Goal: Task Accomplishment & Management: Use online tool/utility

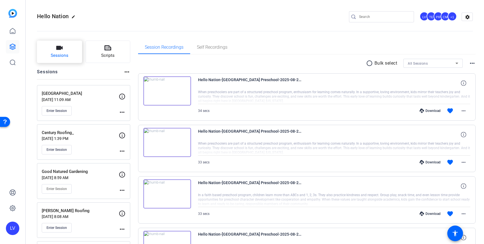
click at [63, 58] on span "Sessions" at bounding box center [60, 55] width 18 height 6
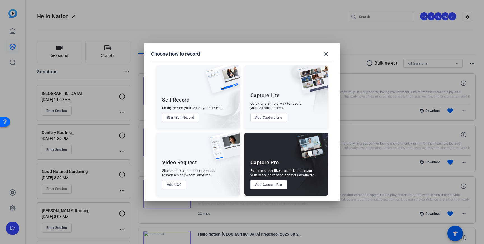
click at [266, 184] on button "Add Capture Pro" at bounding box center [269, 185] width 37 height 10
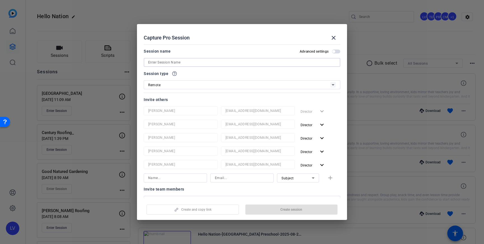
click at [181, 60] on input at bounding box center [242, 62] width 188 height 7
paste input "[PERSON_NAME] Mill Oral & Facial Surgery"
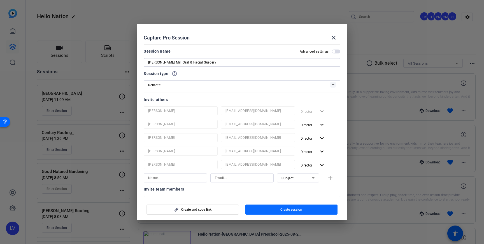
type input "[PERSON_NAME] Mill Oral & Facial Surgery"
click at [283, 210] on span "Create session" at bounding box center [292, 210] width 22 height 4
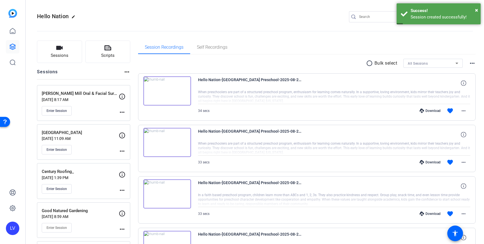
click at [123, 112] on mat-icon "more_horiz" at bounding box center [122, 112] width 7 height 7
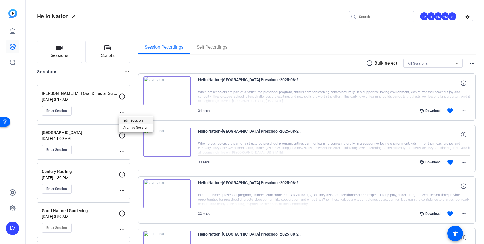
click at [128, 120] on span "Edit Session" at bounding box center [136, 120] width 26 height 7
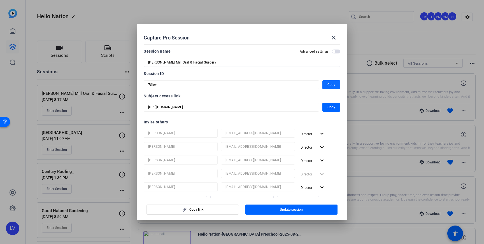
click at [327, 84] on span "button" at bounding box center [332, 84] width 18 height 13
drag, startPoint x: 91, startPoint y: 87, endPoint x: 61, endPoint y: 79, distance: 31.2
click at [91, 87] on div at bounding box center [242, 122] width 484 height 244
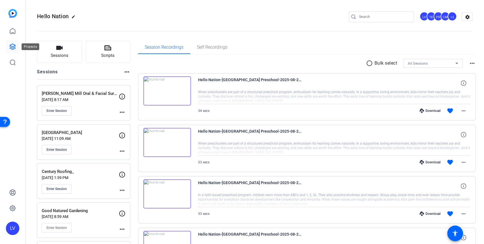
click at [8, 43] on link at bounding box center [12, 46] width 13 height 13
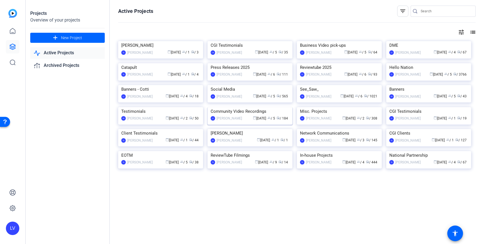
scroll to position [71, 0]
click at [236, 107] on img at bounding box center [250, 107] width 85 height 0
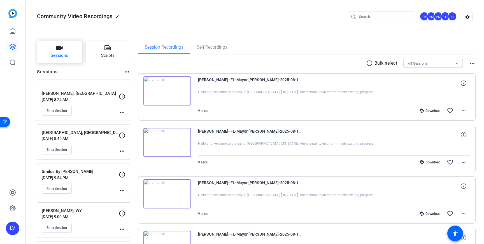
click at [65, 49] on button "Sessions" at bounding box center [59, 52] width 45 height 22
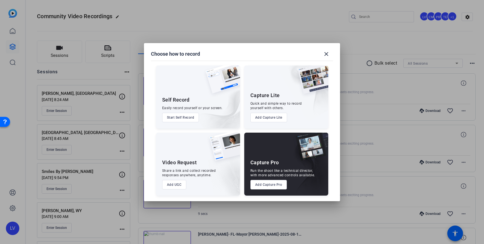
click at [269, 184] on button "Add Capture Pro" at bounding box center [269, 185] width 37 height 10
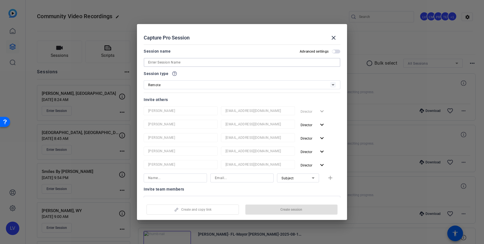
click at [216, 61] on input at bounding box center [242, 62] width 188 height 7
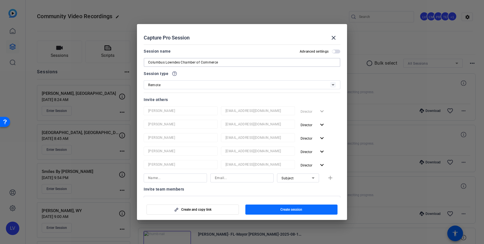
type input "Columbus Lowndes Chamber of Commerce"
click at [282, 210] on span "Create session" at bounding box center [292, 210] width 22 height 4
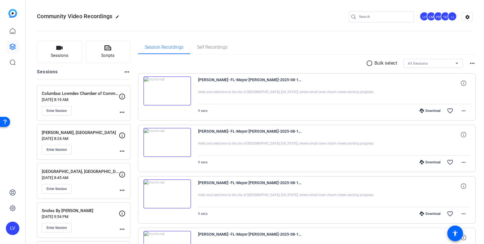
click at [121, 112] on mat-icon "more_horiz" at bounding box center [122, 112] width 7 height 7
click at [133, 128] on span "Archive Session" at bounding box center [136, 127] width 26 height 7
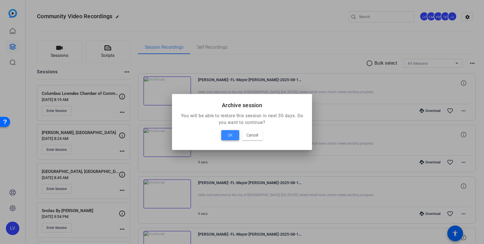
click at [230, 138] on span "OK" at bounding box center [230, 135] width 5 height 7
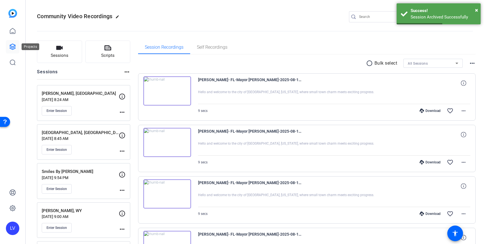
click at [15, 41] on link at bounding box center [12, 46] width 13 height 13
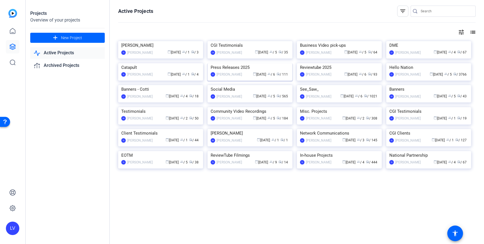
click at [253, 63] on img at bounding box center [250, 63] width 85 height 0
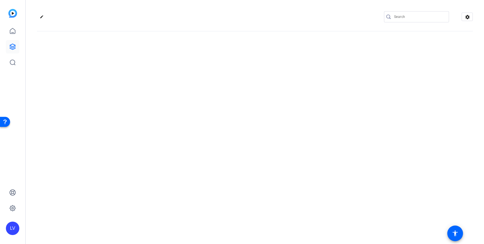
click at [253, 141] on div "edit settings" at bounding box center [255, 122] width 459 height 244
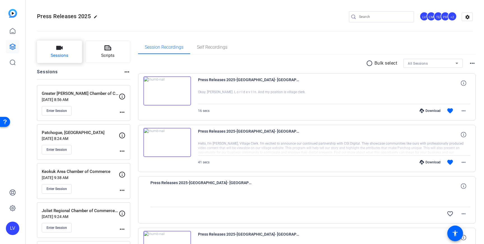
click at [48, 48] on button "Sessions" at bounding box center [59, 52] width 45 height 22
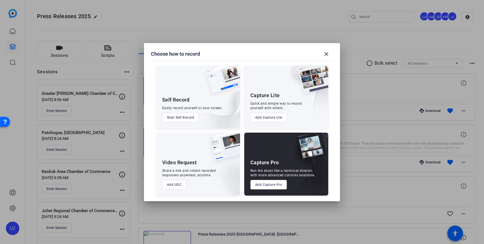
click at [274, 186] on button "Add Capture Pro" at bounding box center [269, 185] width 37 height 10
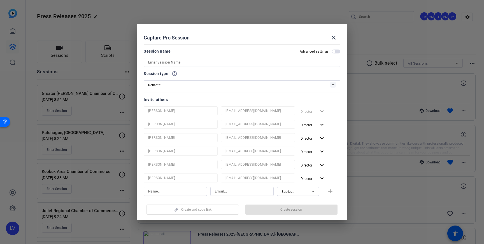
click at [218, 60] on input at bounding box center [242, 62] width 188 height 7
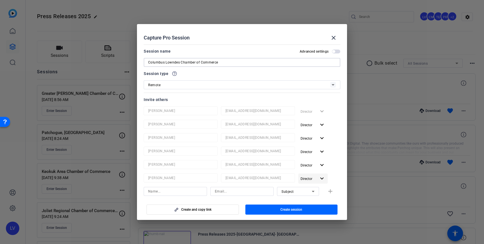
type input "Columbus Lowndes Chamber of Commerce"
click at [327, 179] on span "button" at bounding box center [313, 178] width 29 height 13
click at [309, 200] on span "Remove User" at bounding box center [313, 200] width 21 height 4
click at [301, 208] on span "Create session" at bounding box center [292, 210] width 22 height 4
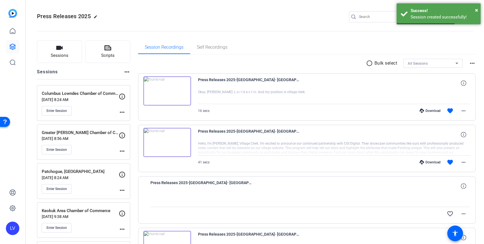
click at [459, 41] on div "Session Recordings Self Recordings" at bounding box center [307, 47] width 338 height 13
click at [454, 18] on div "Session created successfully!" at bounding box center [444, 17] width 66 height 6
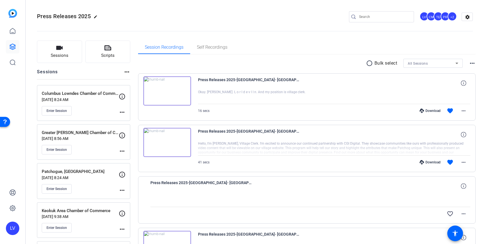
click at [455, 15] on div "+2" at bounding box center [452, 16] width 9 height 9
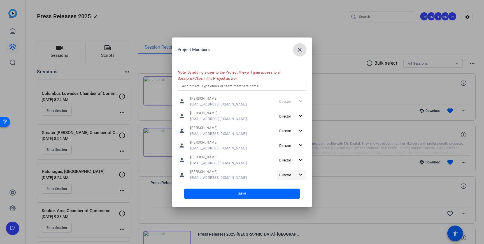
click at [297, 175] on span "button" at bounding box center [291, 174] width 29 height 13
click at [288, 196] on span "Remove User" at bounding box center [292, 197] width 21 height 4
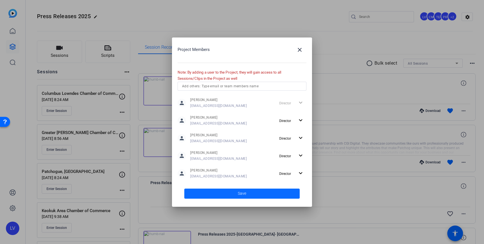
click at [246, 195] on span "Save" at bounding box center [242, 194] width 8 height 6
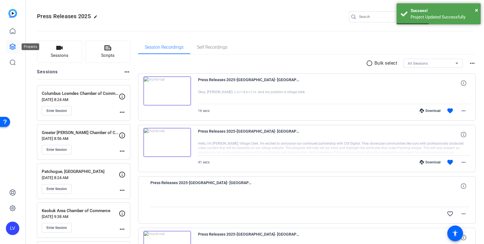
click at [15, 48] on icon at bounding box center [13, 47] width 6 height 6
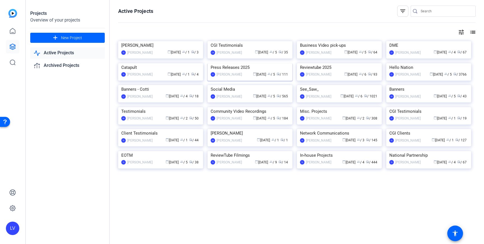
click at [241, 63] on img at bounding box center [250, 63] width 85 height 0
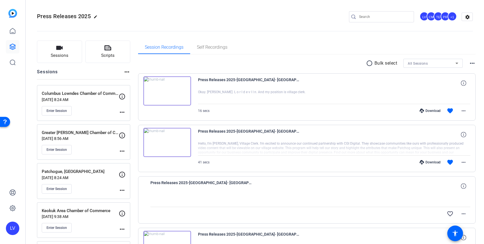
click at [125, 112] on mat-icon "more_horiz" at bounding box center [122, 112] width 7 height 7
click at [132, 121] on span "Edit Session" at bounding box center [136, 120] width 26 height 7
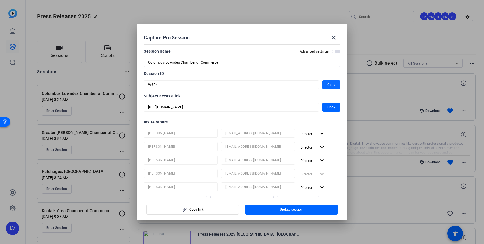
click at [331, 85] on span "Copy" at bounding box center [332, 85] width 8 height 7
click at [336, 39] on mat-icon "close" at bounding box center [333, 37] width 7 height 7
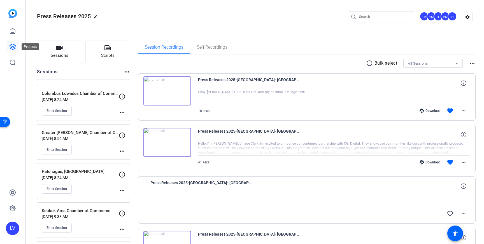
click at [17, 49] on link at bounding box center [12, 46] width 13 height 13
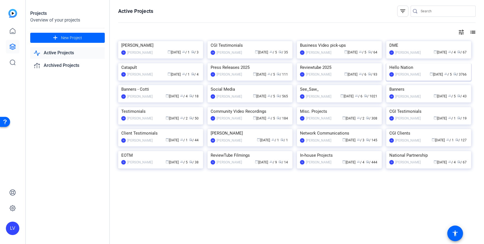
click at [437, 63] on img at bounding box center [429, 63] width 85 height 0
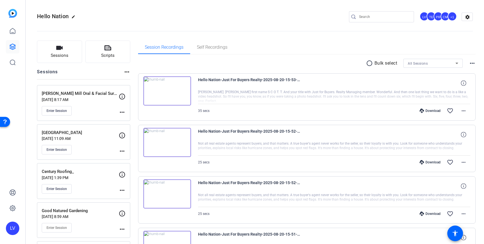
click at [372, 20] on input "Search" at bounding box center [384, 16] width 50 height 7
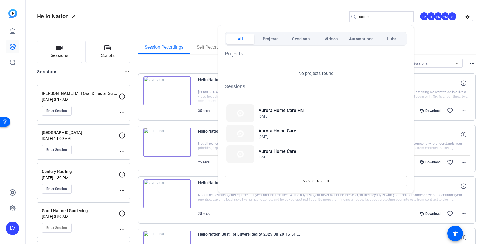
type input "aurora"
click at [205, 15] on div at bounding box center [242, 122] width 484 height 244
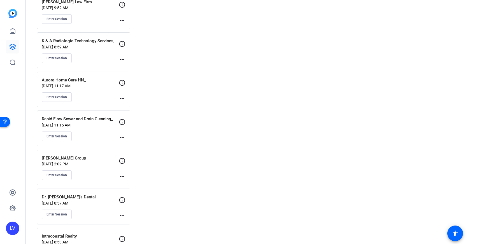
scroll to position [4590, 0]
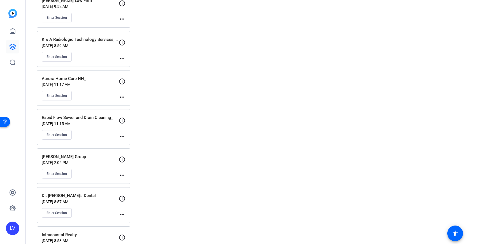
click at [91, 92] on div "Enter Session" at bounding box center [80, 96] width 77 height 10
click at [123, 96] on mat-icon "more_horiz" at bounding box center [122, 97] width 7 height 7
click at [130, 102] on div "Edit Session Archive Session" at bounding box center [136, 109] width 34 height 17
click at [124, 97] on mat-icon "more_horiz" at bounding box center [122, 97] width 7 height 7
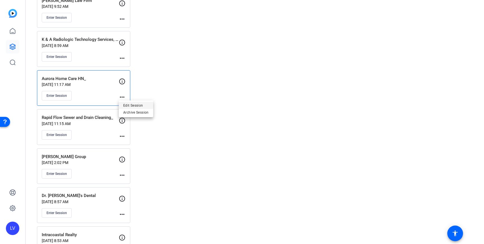
click at [127, 105] on span "Edit Session" at bounding box center [136, 105] width 26 height 7
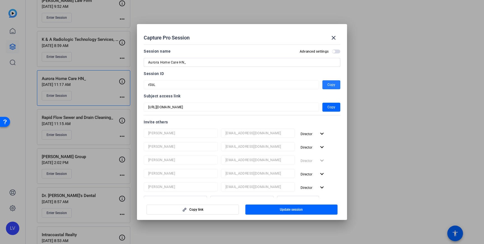
click at [333, 85] on span "Copy" at bounding box center [332, 85] width 8 height 7
click at [335, 37] on mat-icon "close" at bounding box center [333, 37] width 7 height 7
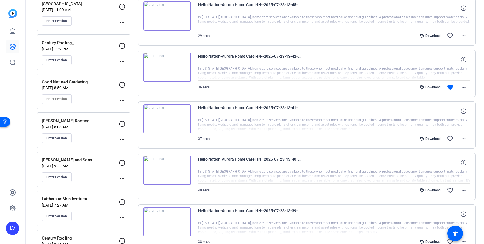
scroll to position [0, 0]
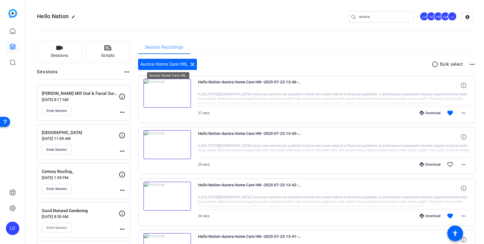
click at [195, 65] on mat-icon "close" at bounding box center [192, 64] width 7 height 7
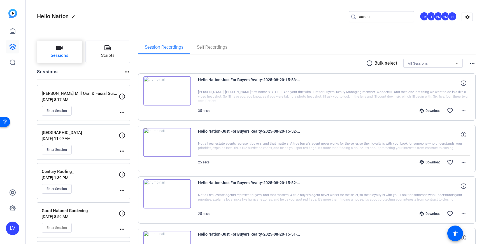
click at [64, 54] on span "Sessions" at bounding box center [60, 55] width 18 height 6
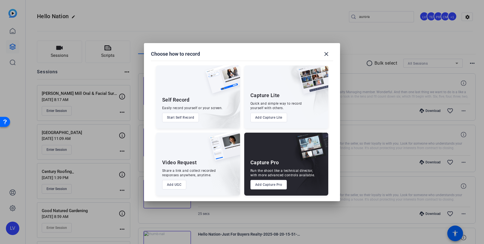
click at [265, 186] on button "Add Capture Pro" at bounding box center [269, 185] width 37 height 10
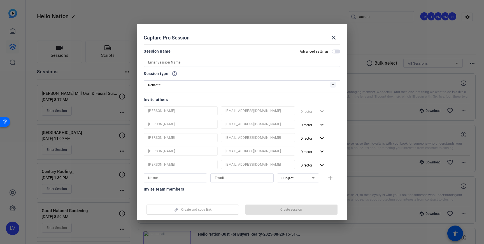
click at [179, 66] on div at bounding box center [242, 62] width 188 height 9
paste input "The [PERSON_NAME] and [PERSON_NAME] Team"
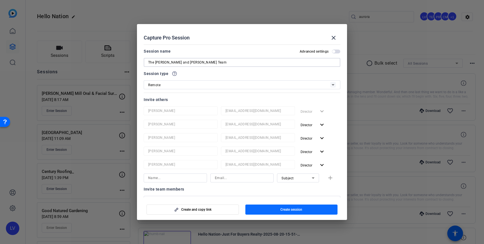
type input "The [PERSON_NAME] and [PERSON_NAME] Team"
click at [303, 208] on span "button" at bounding box center [292, 209] width 93 height 13
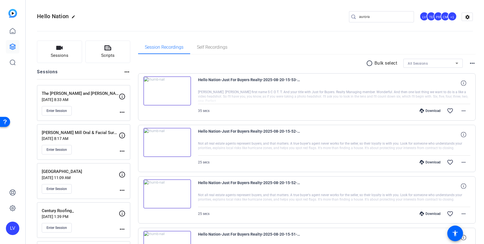
drag, startPoint x: 118, startPoint y: 112, endPoint x: 127, endPoint y: 112, distance: 9.3
click at [118, 112] on div "Enter Session" at bounding box center [80, 111] width 77 height 10
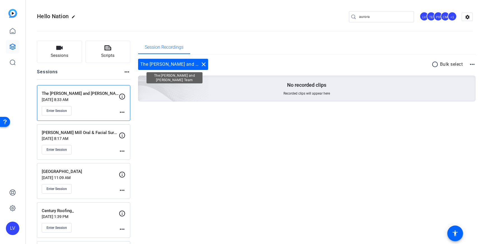
drag, startPoint x: 202, startPoint y: 65, endPoint x: 198, endPoint y: 71, distance: 7.2
click at [203, 65] on mat-icon "close" at bounding box center [203, 64] width 7 height 7
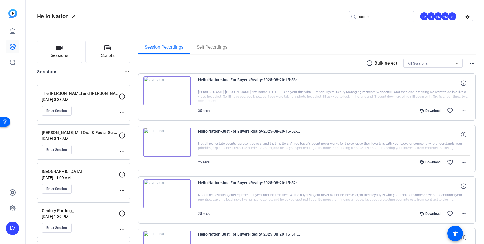
click at [121, 112] on mat-icon "more_horiz" at bounding box center [122, 112] width 7 height 7
click at [143, 119] on span "Edit Session" at bounding box center [136, 120] width 26 height 7
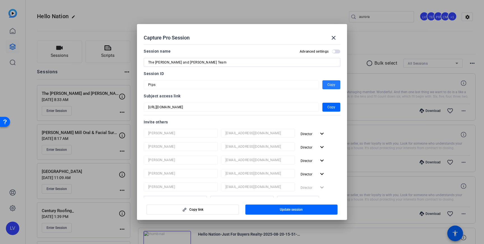
click at [326, 85] on span "button" at bounding box center [332, 84] width 18 height 13
click at [88, 126] on div at bounding box center [242, 122] width 484 height 244
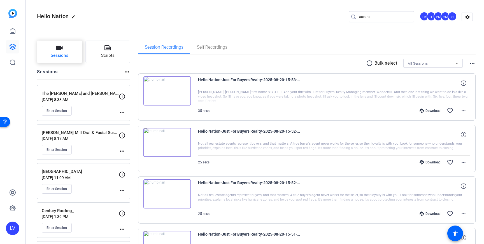
click at [65, 54] on span "Sessions" at bounding box center [60, 55] width 18 height 6
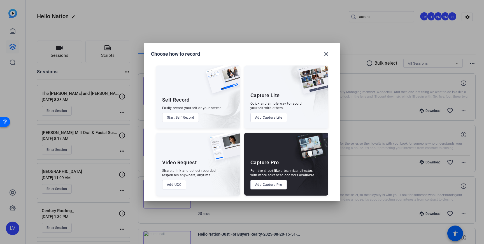
click at [273, 184] on button "Add Capture Pro" at bounding box center [269, 185] width 37 height 10
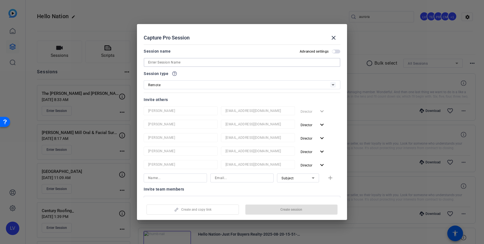
click at [173, 63] on input at bounding box center [242, 62] width 188 height 7
paste input "R.M.S Cruises"
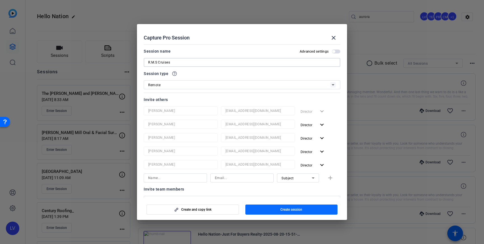
type input "R.M.S Cruises"
click at [308, 206] on span "button" at bounding box center [292, 209] width 93 height 13
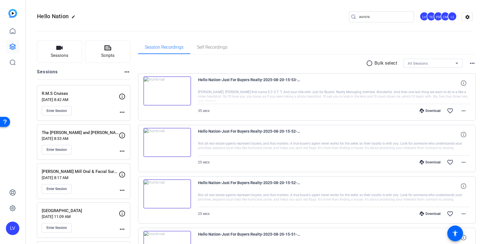
click at [121, 111] on mat-icon "more_horiz" at bounding box center [122, 112] width 7 height 7
click at [128, 119] on span "Edit Session" at bounding box center [136, 120] width 26 height 7
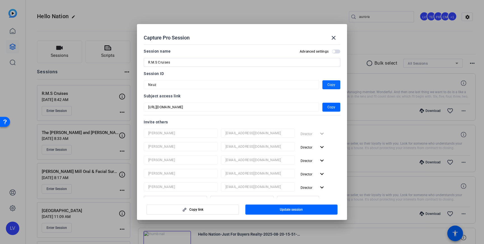
drag, startPoint x: 331, startPoint y: 85, endPoint x: 332, endPoint y: 90, distance: 4.9
click at [331, 85] on span "Copy" at bounding box center [332, 85] width 8 height 7
click at [331, 40] on mat-icon "close" at bounding box center [333, 37] width 7 height 7
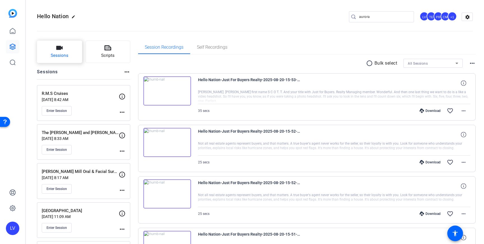
click at [57, 50] on icon "button" at bounding box center [59, 48] width 6 height 4
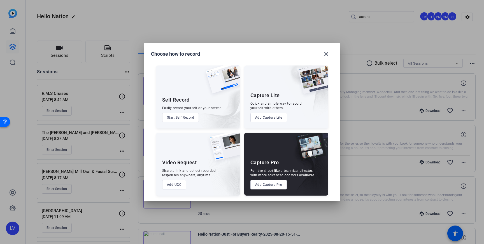
click at [265, 185] on button "Add Capture Pro" at bounding box center [269, 185] width 37 height 10
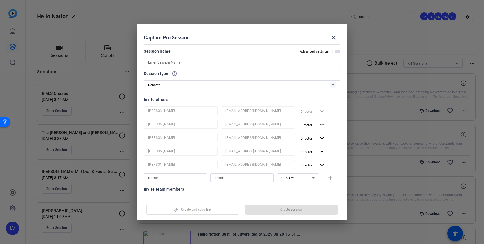
click at [200, 60] on input at bounding box center [242, 62] width 188 height 7
paste input "H2 Precast"
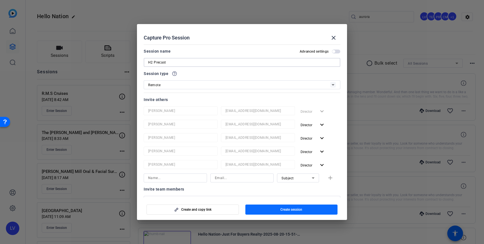
type input "H2 Precast"
click at [289, 208] on span "Create session" at bounding box center [292, 210] width 22 height 4
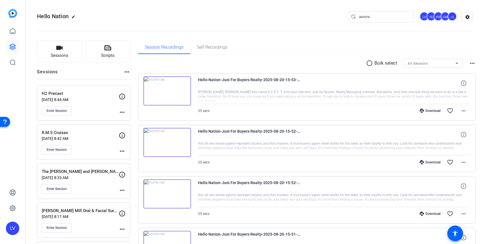
click at [119, 112] on mat-icon "more_horiz" at bounding box center [122, 112] width 7 height 7
click at [126, 119] on span "Edit Session" at bounding box center [136, 120] width 26 height 7
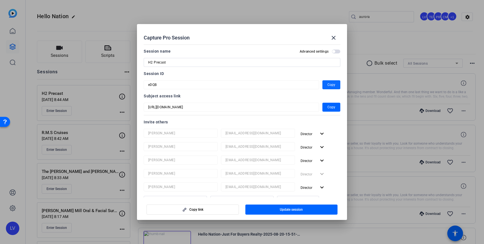
click at [336, 85] on span "button" at bounding box center [332, 84] width 18 height 13
drag, startPoint x: 330, startPoint y: 40, endPoint x: 314, endPoint y: 52, distance: 20.4
click at [330, 40] on span at bounding box center [333, 37] width 13 height 13
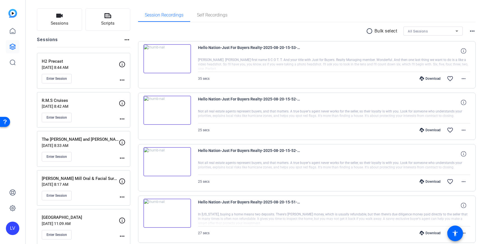
scroll to position [40, 0]
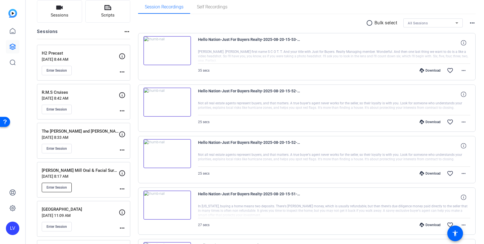
click at [56, 184] on button "Enter Session" at bounding box center [57, 188] width 30 height 10
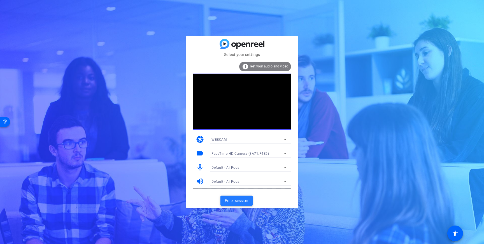
click at [235, 203] on span "Enter session" at bounding box center [236, 201] width 23 height 6
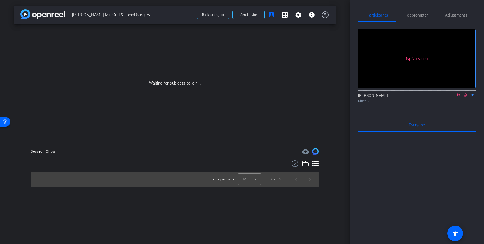
click at [458, 97] on icon at bounding box center [459, 95] width 4 height 4
click at [460, 97] on icon at bounding box center [459, 95] width 4 height 4
click at [412, 15] on span "Teleprompter" at bounding box center [416, 15] width 23 height 4
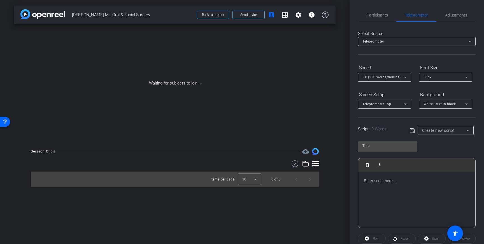
click at [398, 190] on div at bounding box center [417, 200] width 117 height 56
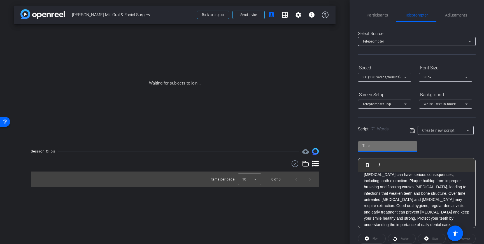
click at [370, 147] on input "text" at bounding box center [388, 146] width 50 height 7
type input "Hamilton Mill"
click at [413, 130] on icon at bounding box center [412, 131] width 5 height 7
click at [378, 15] on span "Participants" at bounding box center [377, 15] width 21 height 4
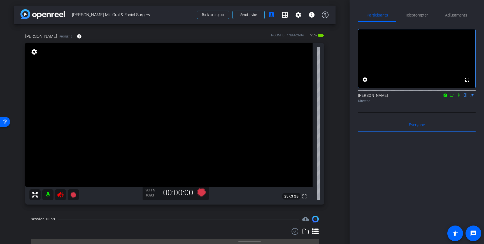
click at [63, 195] on icon at bounding box center [60, 195] width 6 height 6
click at [459, 19] on span "Adjustments" at bounding box center [456, 14] width 22 height 13
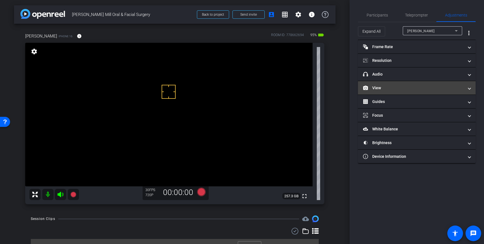
click at [439, 89] on mat-panel-title "View" at bounding box center [413, 88] width 101 height 6
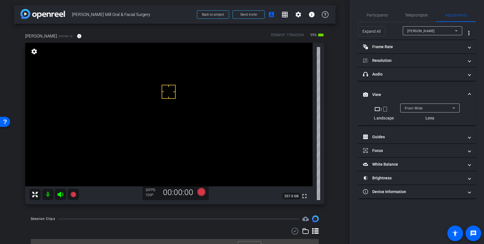
click at [471, 94] on mat-expansion-panel-header "View" at bounding box center [417, 95] width 118 height 18
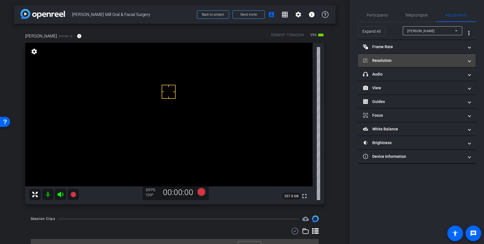
click at [466, 59] on span "Resolution" at bounding box center [415, 61] width 105 height 6
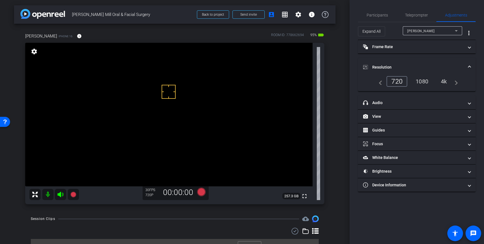
click at [448, 80] on div "4k" at bounding box center [444, 82] width 15 height 10
click at [470, 69] on span at bounding box center [470, 67] width 2 height 6
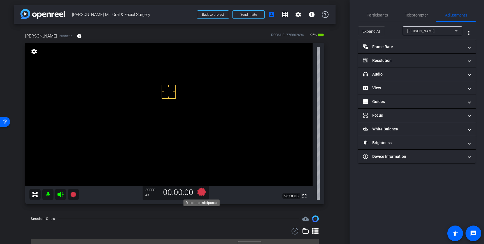
click at [201, 192] on icon at bounding box center [201, 192] width 8 height 8
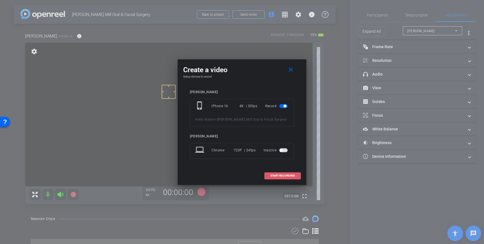
click at [285, 175] on span "START RECORDING" at bounding box center [283, 176] width 25 height 3
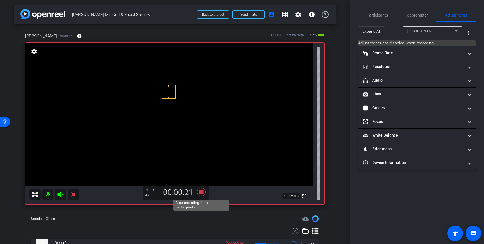
click at [200, 189] on icon at bounding box center [201, 192] width 13 height 10
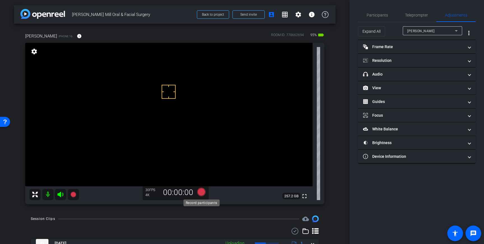
click at [200, 193] on icon at bounding box center [201, 192] width 8 height 8
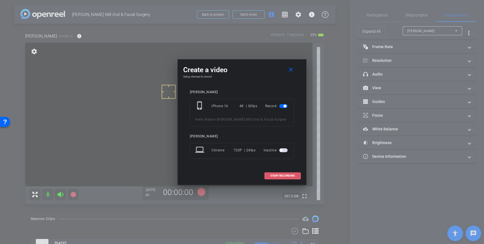
click at [278, 175] on span "START RECORDING" at bounding box center [283, 176] width 25 height 3
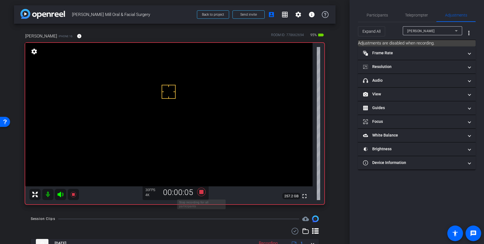
click at [200, 192] on icon at bounding box center [201, 192] width 8 height 8
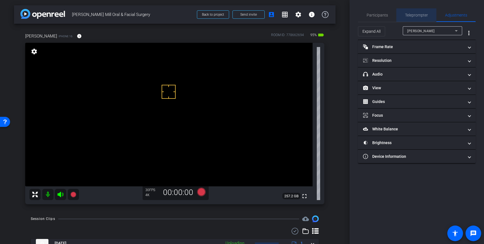
click at [417, 18] on span "Teleprompter" at bounding box center [416, 14] width 23 height 13
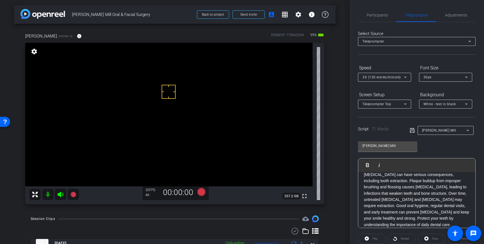
scroll to position [62, 0]
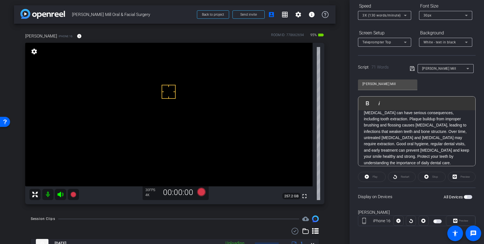
click at [470, 199] on span "button" at bounding box center [468, 197] width 8 height 4
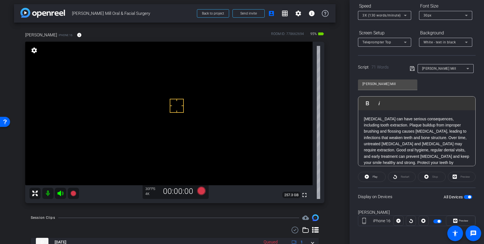
scroll to position [0, 0]
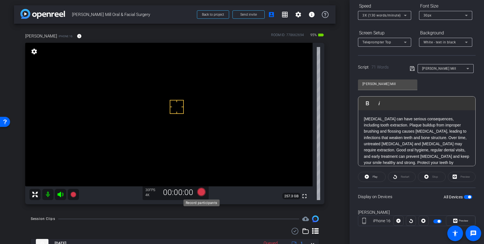
click at [201, 194] on icon at bounding box center [201, 192] width 8 height 8
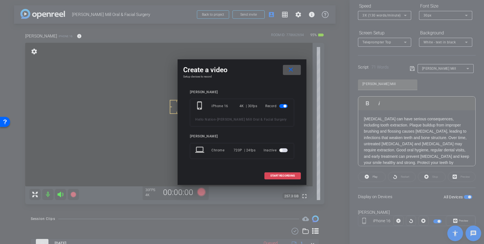
click at [272, 177] on span "START RECORDING" at bounding box center [283, 176] width 25 height 3
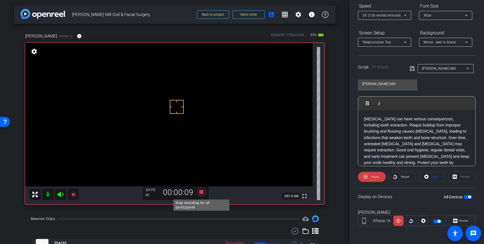
click at [203, 191] on icon at bounding box center [201, 192] width 8 height 8
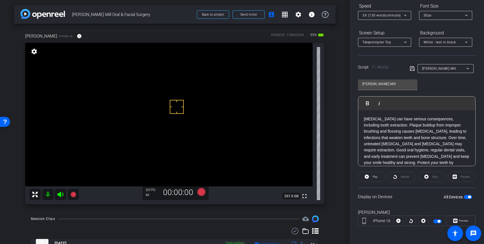
scroll to position [4, 0]
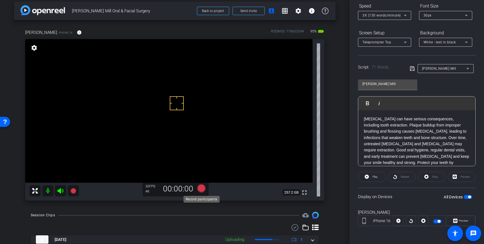
click at [202, 186] on icon at bounding box center [201, 188] width 8 height 8
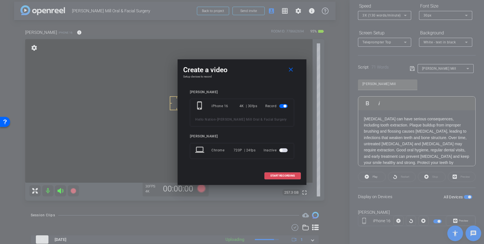
drag, startPoint x: 278, startPoint y: 174, endPoint x: 300, endPoint y: 167, distance: 22.9
click at [278, 175] on span "START RECORDING" at bounding box center [283, 176] width 25 height 3
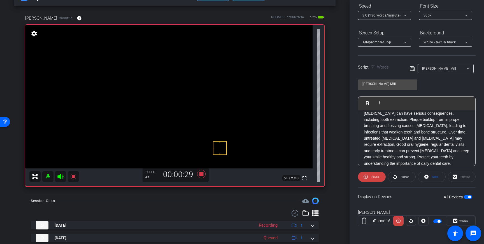
scroll to position [7, 0]
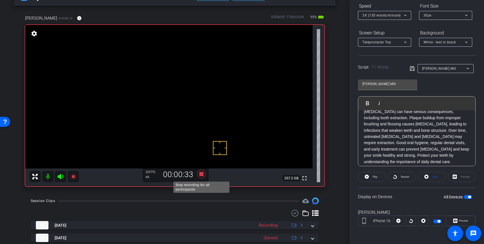
click at [204, 176] on icon at bounding box center [201, 174] width 13 height 10
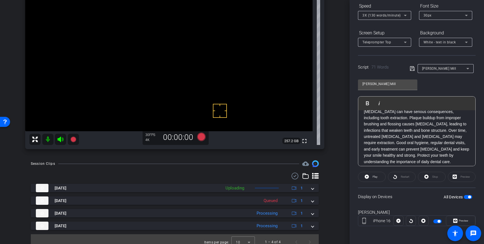
scroll to position [61, 0]
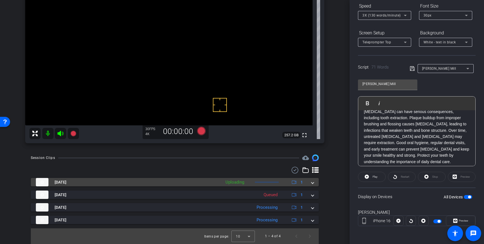
click at [313, 182] on span at bounding box center [313, 183] width 2 height 6
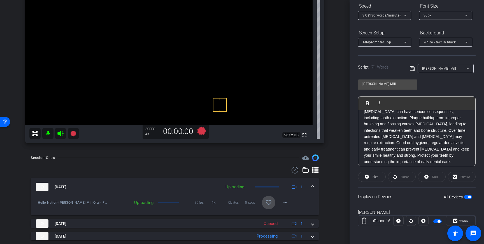
click at [264, 207] on span at bounding box center [268, 202] width 13 height 13
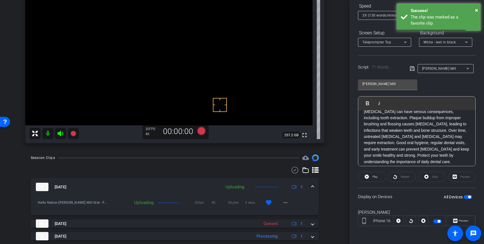
click at [312, 186] on span at bounding box center [313, 187] width 2 height 6
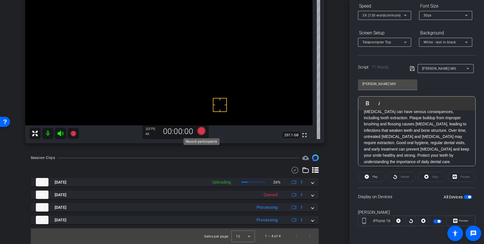
click at [200, 132] on icon at bounding box center [201, 131] width 8 height 8
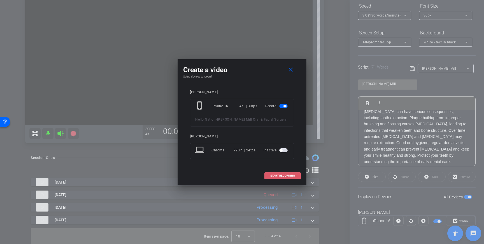
click at [278, 175] on span "START RECORDING" at bounding box center [283, 176] width 25 height 3
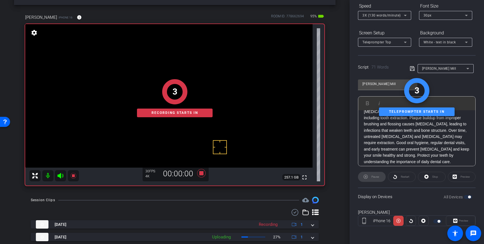
scroll to position [15, 0]
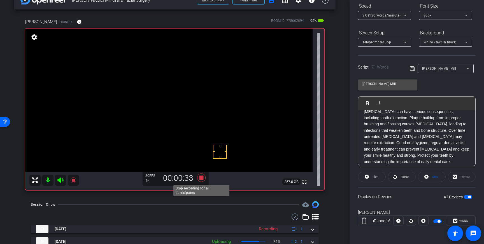
click at [199, 176] on icon at bounding box center [201, 178] width 8 height 8
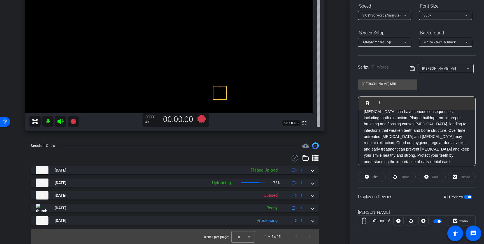
scroll to position [74, 0]
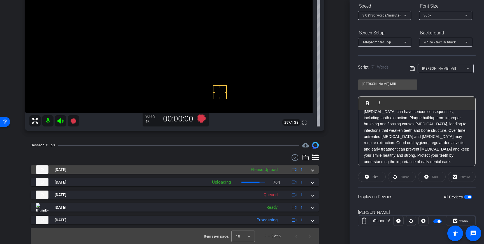
drag, startPoint x: 310, startPoint y: 169, endPoint x: 306, endPoint y: 174, distance: 6.4
click at [310, 169] on div "Aug 21, 2025 Please Upload 1" at bounding box center [174, 170] width 276 height 8
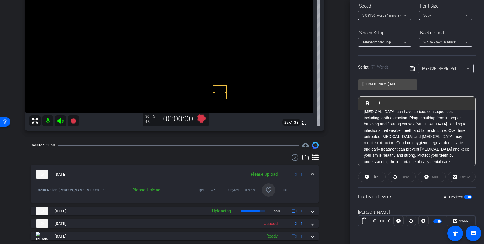
click at [270, 191] on mat-icon "favorite_border" at bounding box center [268, 190] width 7 height 7
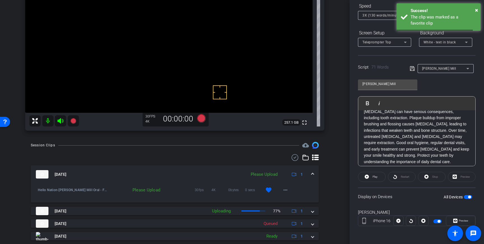
click at [311, 174] on div "Aug 21, 2025 Please Upload 1" at bounding box center [174, 174] width 276 height 8
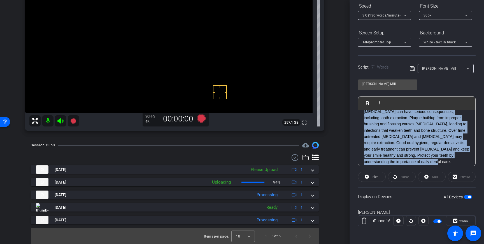
scroll to position [0, 0]
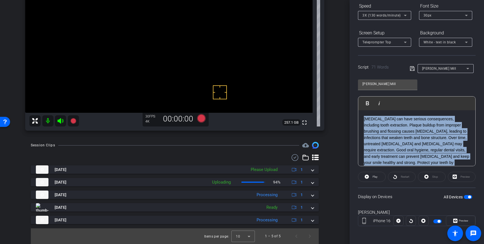
drag, startPoint x: 423, startPoint y: 164, endPoint x: 361, endPoint y: 107, distance: 84.5
click at [361, 107] on div "Play Play from this location Play Selected Play and display the selected text o…" at bounding box center [417, 131] width 118 height 70
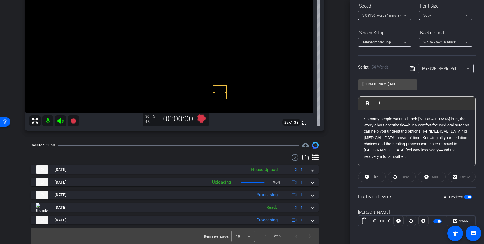
click at [412, 70] on icon at bounding box center [412, 68] width 5 height 7
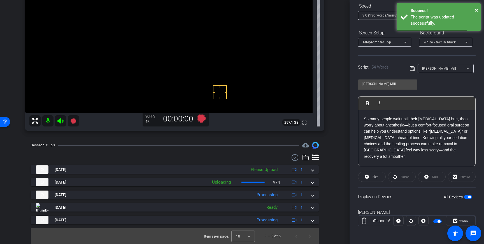
click at [468, 197] on span "button" at bounding box center [468, 197] width 8 height 4
click at [469, 196] on span "button" at bounding box center [468, 197] width 8 height 4
click at [409, 68] on div "Script 54 Words Hamilton Mill" at bounding box center [417, 64] width 118 height 18
drag, startPoint x: 412, startPoint y: 69, endPoint x: 351, endPoint y: 79, distance: 61.7
click at [412, 69] on icon at bounding box center [412, 68] width 4 height 4
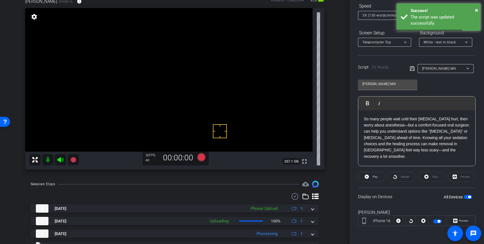
scroll to position [25, 0]
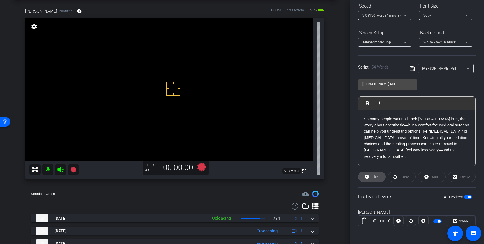
click at [373, 180] on span "Play" at bounding box center [374, 177] width 6 height 8
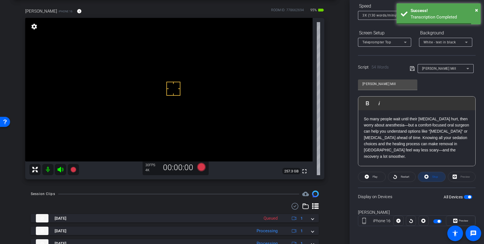
click at [426, 178] on icon at bounding box center [427, 177] width 4 height 4
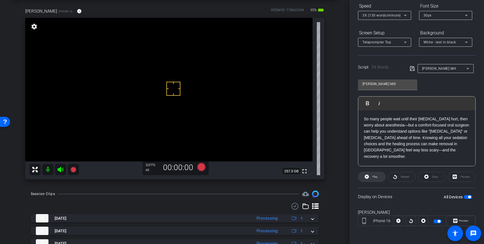
click at [373, 176] on span "Play" at bounding box center [374, 177] width 6 height 8
click at [429, 179] on span at bounding box center [432, 176] width 27 height 13
click at [368, 178] on icon at bounding box center [367, 177] width 4 height 4
click at [430, 177] on span at bounding box center [432, 176] width 27 height 13
drag, startPoint x: 381, startPoint y: 138, endPoint x: 414, endPoint y: 139, distance: 33.1
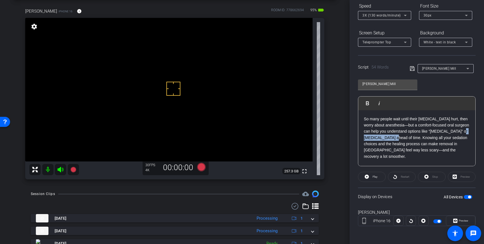
click at [414, 139] on p "So many people wait until their wisdom teeth hurt, then worry about anesthesia—…" at bounding box center [417, 138] width 106 height 44
click at [444, 138] on p "So many people wait until their wisdom teeth hurt, then worry about anesthesia—…" at bounding box center [417, 138] width 106 height 44
click at [413, 67] on icon at bounding box center [412, 68] width 5 height 7
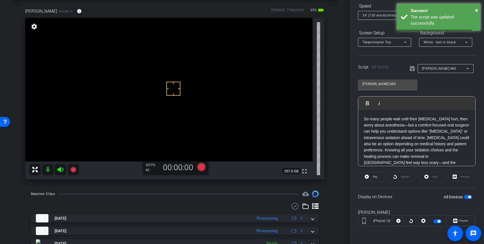
click at [471, 195] on button "All Devices" at bounding box center [468, 197] width 8 height 4
click at [467, 196] on span "button" at bounding box center [468, 197] width 8 height 4
click at [375, 177] on span "Play" at bounding box center [375, 176] width 5 height 3
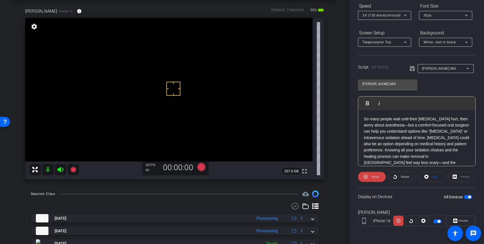
click at [456, 157] on p "So many people wait until their wisdom teeth hurt, then worry about anesthesia—…" at bounding box center [417, 144] width 106 height 57
click at [411, 68] on icon at bounding box center [412, 68] width 5 height 7
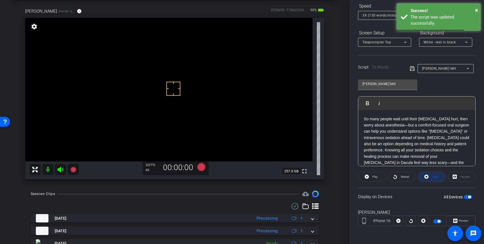
click at [435, 177] on span "Stop" at bounding box center [436, 176] width 6 height 3
click at [467, 197] on span "button" at bounding box center [468, 197] width 8 height 4
click at [469, 197] on span "button" at bounding box center [468, 197] width 8 height 4
click at [412, 69] on icon at bounding box center [412, 68] width 4 height 4
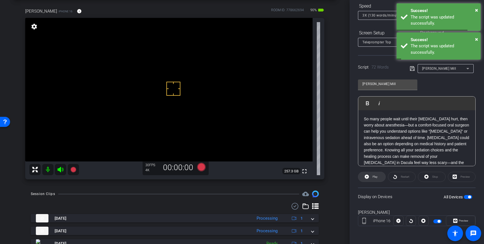
click at [369, 178] on icon at bounding box center [367, 177] width 4 height 7
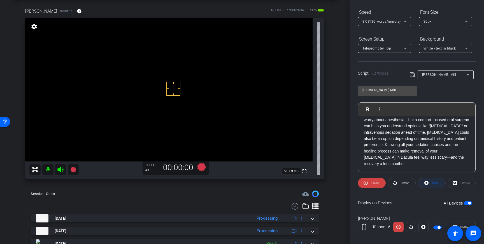
scroll to position [56, 0]
click at [434, 184] on span "Stop" at bounding box center [436, 183] width 6 height 3
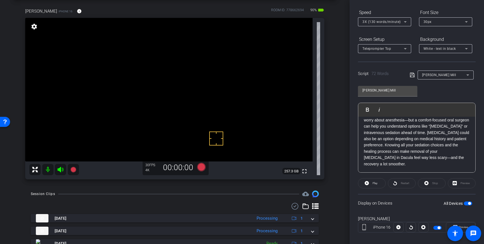
drag, startPoint x: 216, startPoint y: 138, endPoint x: 233, endPoint y: 145, distance: 17.7
drag, startPoint x: 230, startPoint y: 150, endPoint x: 233, endPoint y: 152, distance: 3.7
click at [198, 167] on icon at bounding box center [201, 167] width 8 height 8
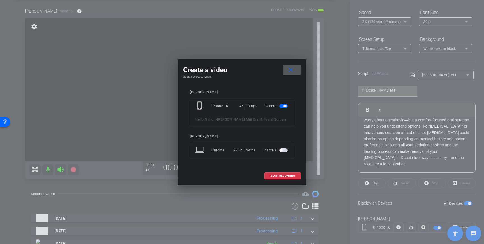
drag, startPoint x: 285, startPoint y: 174, endPoint x: 344, endPoint y: 133, distance: 71.5
click at [289, 174] on span at bounding box center [283, 175] width 36 height 13
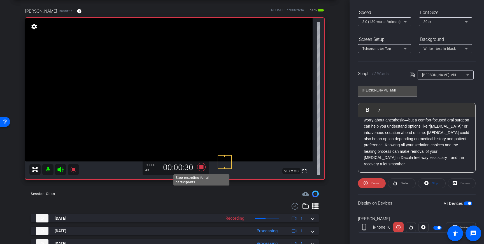
click at [203, 168] on icon at bounding box center [201, 167] width 8 height 8
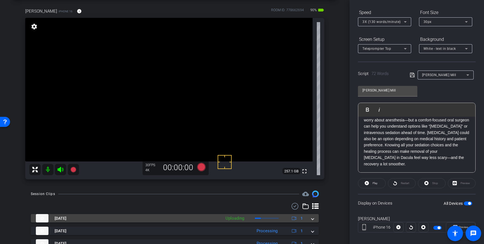
click at [310, 219] on div "Aug 21, 2025 Uploading 1" at bounding box center [174, 218] width 276 height 8
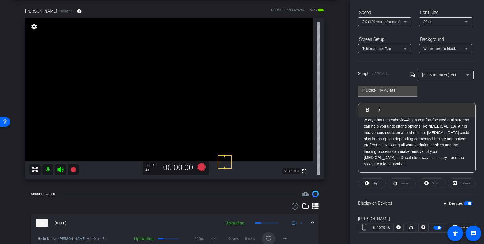
click at [272, 235] on span at bounding box center [268, 238] width 13 height 13
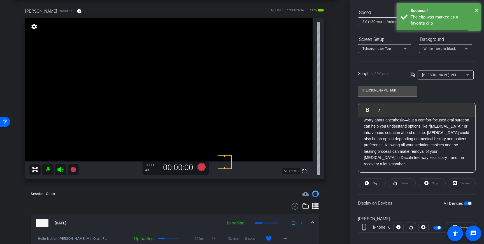
click at [311, 223] on div "Aug 21, 2025 Uploading 1" at bounding box center [174, 223] width 276 height 8
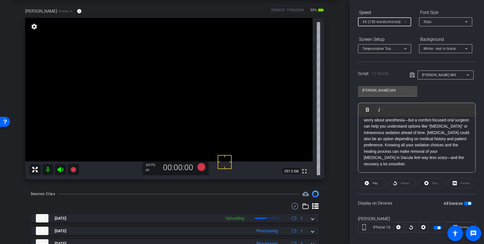
click at [403, 20] on icon at bounding box center [405, 22] width 7 height 7
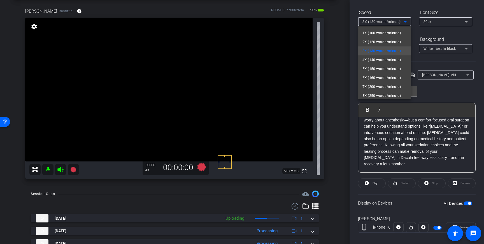
click at [384, 59] on span "4X (140 words/minute)" at bounding box center [382, 60] width 39 height 7
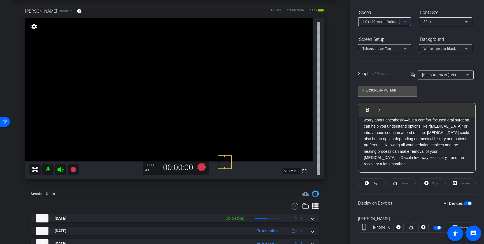
click at [411, 74] on icon at bounding box center [412, 75] width 4 height 4
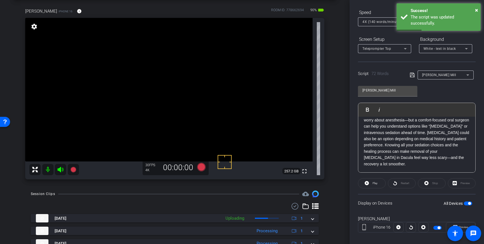
scroll to position [62, 0]
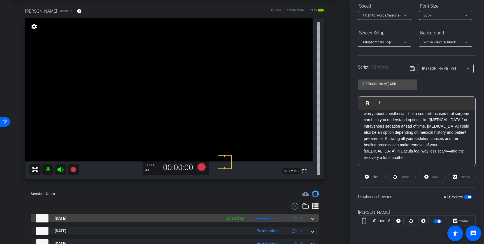
click at [311, 218] on div "Aug 21, 2025 Uploading 1" at bounding box center [174, 218] width 276 height 8
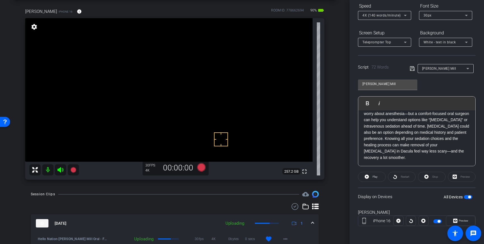
scroll to position [30, 0]
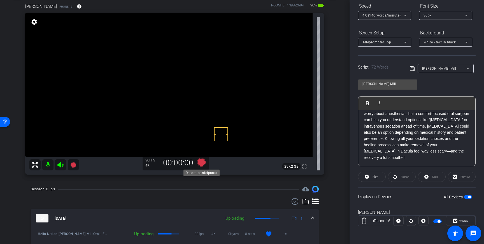
click at [201, 163] on icon at bounding box center [201, 162] width 8 height 8
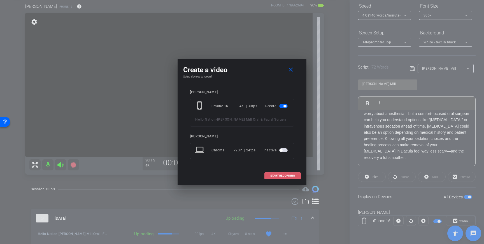
click at [279, 177] on span "START RECORDING" at bounding box center [283, 176] width 25 height 3
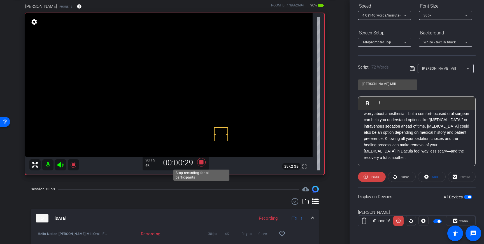
click at [199, 163] on icon at bounding box center [201, 162] width 8 height 8
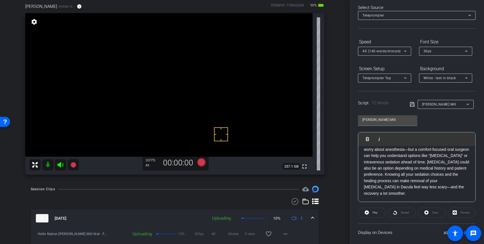
scroll to position [0, 0]
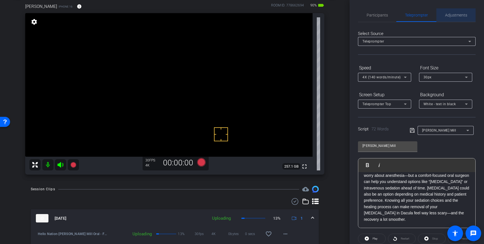
click at [450, 15] on span "Adjustments" at bounding box center [456, 15] width 22 height 4
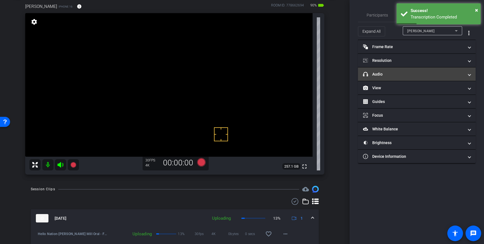
click at [457, 75] on mat-panel-title "headphone icon Audio" at bounding box center [413, 74] width 101 height 6
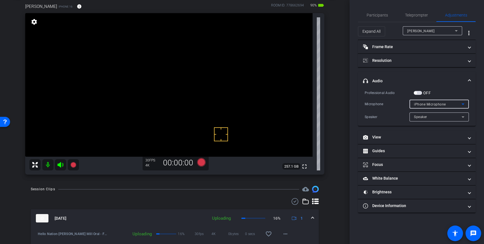
click at [463, 106] on icon at bounding box center [463, 104] width 7 height 7
click at [456, 103] on div at bounding box center [242, 122] width 484 height 244
click at [417, 93] on span "button" at bounding box center [415, 93] width 3 height 3
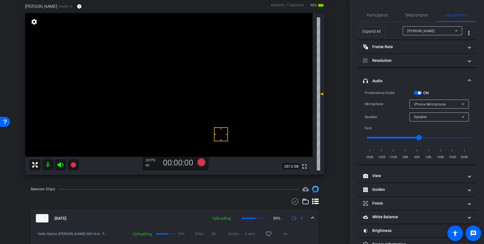
click at [467, 80] on span "headphone icon Audio" at bounding box center [415, 81] width 105 height 6
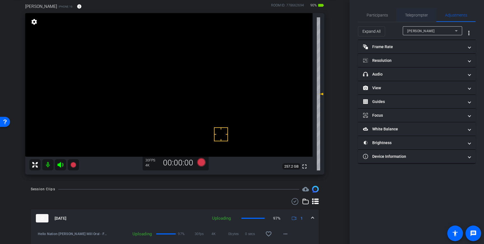
click at [409, 16] on span "Teleprompter" at bounding box center [416, 15] width 23 height 4
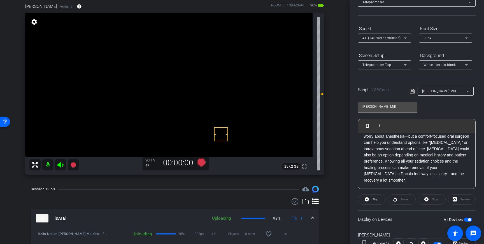
scroll to position [62, 0]
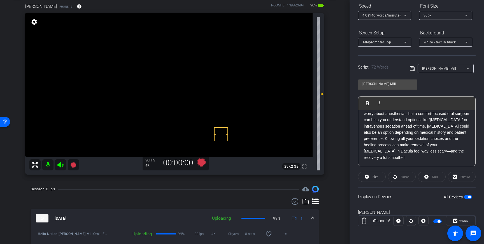
drag, startPoint x: 470, startPoint y: 197, endPoint x: 476, endPoint y: 199, distance: 5.6
click at [470, 197] on span "button" at bounding box center [469, 197] width 3 height 3
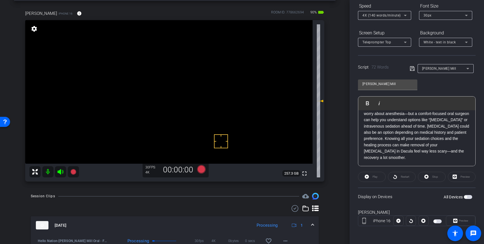
scroll to position [21, 0]
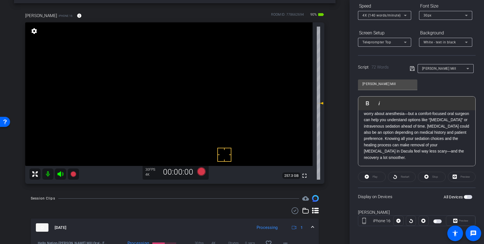
click at [469, 195] on div "All Devices" at bounding box center [458, 198] width 29 height 6
drag, startPoint x: 469, startPoint y: 197, endPoint x: 472, endPoint y: 201, distance: 5.2
click at [469, 197] on span "button" at bounding box center [468, 197] width 8 height 4
click at [404, 15] on icon at bounding box center [405, 15] width 7 height 7
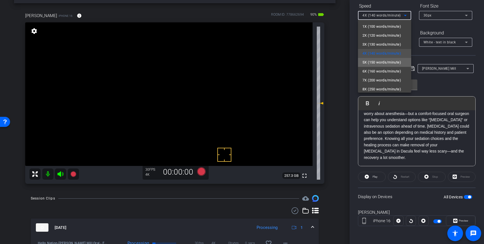
click at [382, 60] on span "5X (150 words/minute)" at bounding box center [382, 62] width 39 height 7
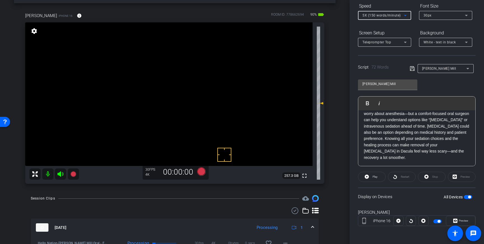
click at [413, 68] on icon at bounding box center [412, 68] width 5 height 7
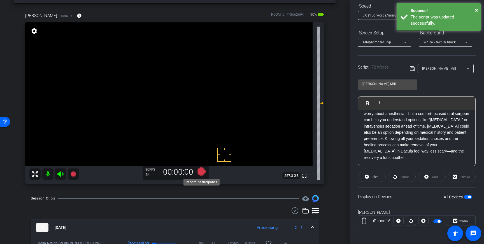
click at [202, 174] on icon at bounding box center [201, 172] width 8 height 8
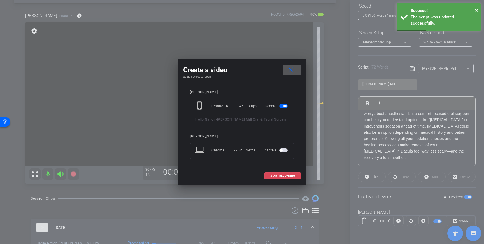
click at [281, 176] on span "START RECORDING" at bounding box center [283, 176] width 25 height 3
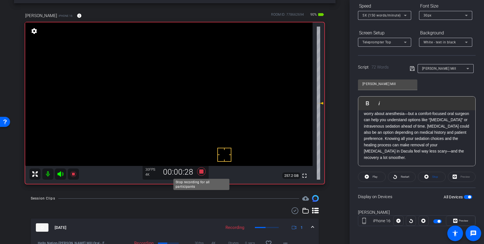
click at [203, 174] on icon at bounding box center [201, 172] width 8 height 8
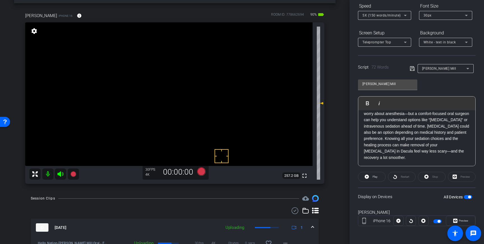
scroll to position [23, 0]
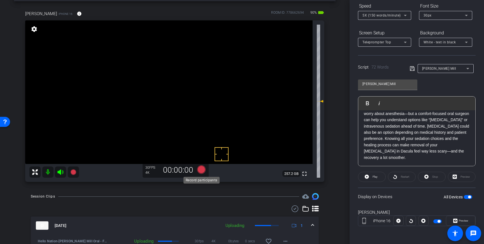
click at [202, 169] on icon at bounding box center [201, 170] width 8 height 8
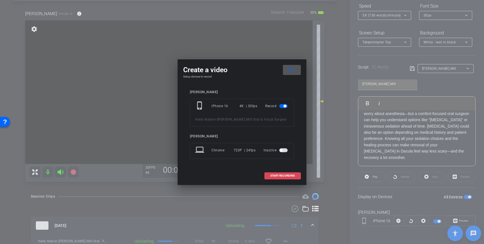
drag, startPoint x: 273, startPoint y: 177, endPoint x: 280, endPoint y: 174, distance: 7.6
click at [274, 177] on span "START RECORDING" at bounding box center [283, 176] width 25 height 3
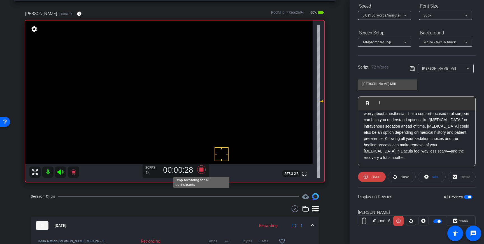
click at [201, 170] on icon at bounding box center [201, 170] width 8 height 8
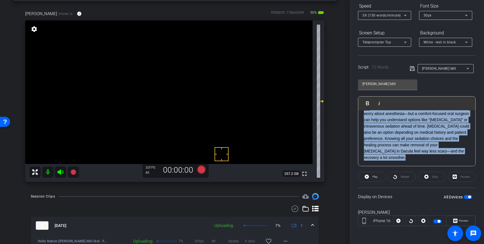
scroll to position [0, 0]
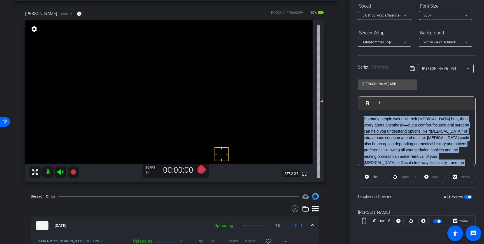
drag, startPoint x: 410, startPoint y: 158, endPoint x: 367, endPoint y: 111, distance: 63.3
click at [367, 111] on div "So many people wait until their wisdom teeth hurt, then worry about anesthesia—…" at bounding box center [417, 144] width 117 height 68
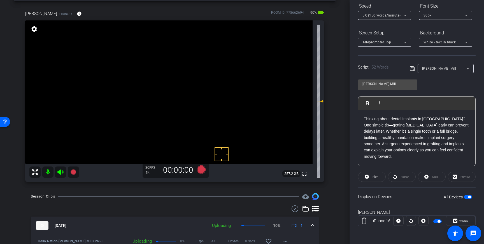
drag, startPoint x: 412, startPoint y: 69, endPoint x: 418, endPoint y: 81, distance: 13.5
click at [412, 69] on icon at bounding box center [412, 68] width 4 height 4
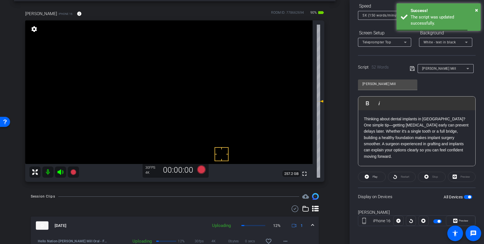
click at [468, 197] on span "button" at bounding box center [469, 197] width 3 height 3
click at [468, 197] on span "button" at bounding box center [468, 197] width 8 height 4
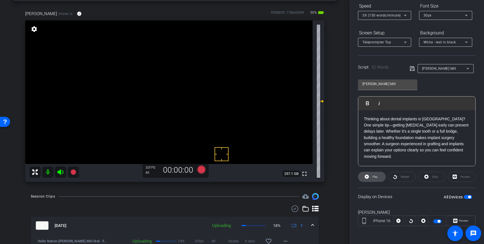
click at [376, 177] on span "Play" at bounding box center [375, 176] width 5 height 3
click at [438, 176] on span "Stop" at bounding box center [436, 176] width 6 height 3
click at [403, 17] on icon at bounding box center [405, 15] width 7 height 7
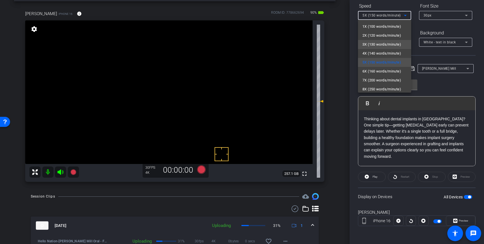
click at [384, 42] on span "3X (130 words/minute)" at bounding box center [382, 44] width 39 height 7
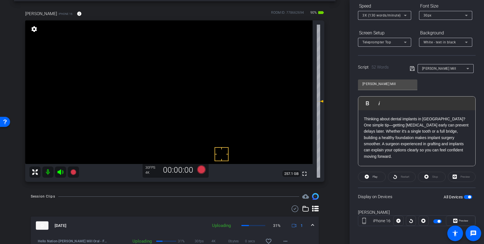
click at [413, 69] on icon at bounding box center [412, 68] width 5 height 7
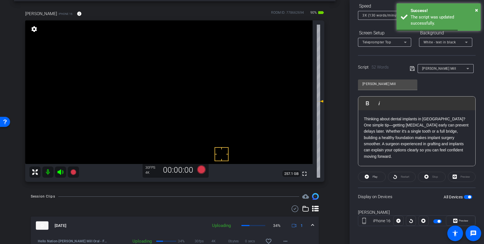
drag, startPoint x: 381, startPoint y: 179, endPoint x: 388, endPoint y: 178, distance: 7.1
click at [381, 179] on span at bounding box center [372, 176] width 27 height 13
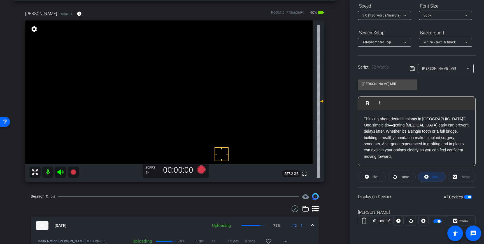
click at [433, 180] on span "Stop" at bounding box center [434, 177] width 7 height 8
click at [374, 177] on span "Play" at bounding box center [375, 176] width 5 height 3
click at [367, 176] on icon at bounding box center [366, 177] width 4 height 4
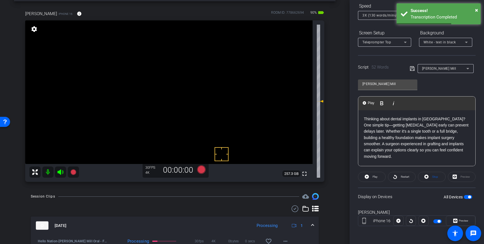
click at [424, 131] on p "Thinking about dental implants in Dacula? One simple tip—getting bone grafting …" at bounding box center [417, 138] width 106 height 44
drag, startPoint x: 419, startPoint y: 132, endPoint x: 432, endPoint y: 147, distance: 20.1
click at [424, 133] on p "Thinking about dental implants in Dacula? One simple tip—getting bone grafting …" at bounding box center [417, 138] width 106 height 44
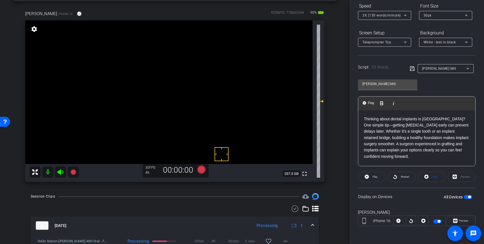
click at [410, 133] on p "Thinking about dental implants in Dacula? One simple tip—getting bone grafting …" at bounding box center [417, 138] width 106 height 44
click at [412, 69] on icon at bounding box center [412, 68] width 5 height 7
drag, startPoint x: 454, startPoint y: 133, endPoint x: 465, endPoint y: 144, distance: 15.9
click at [454, 133] on p "Thinking about dental implants in Dacula? One simple tip—getting bone grafting …" at bounding box center [417, 138] width 106 height 44
click at [411, 69] on icon at bounding box center [412, 68] width 5 height 7
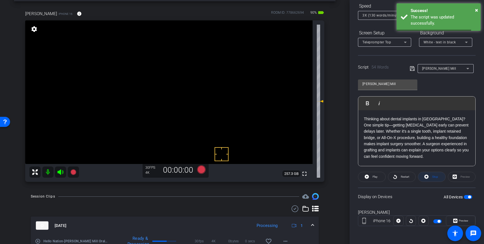
click at [429, 178] on span at bounding box center [432, 176] width 27 height 13
click at [372, 177] on span "Play" at bounding box center [374, 177] width 6 height 8
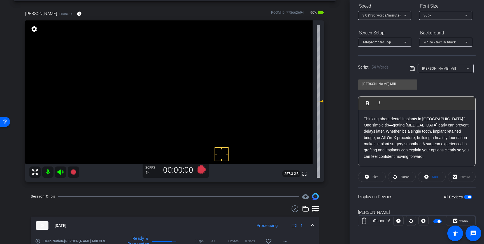
click at [413, 69] on icon at bounding box center [412, 68] width 5 height 7
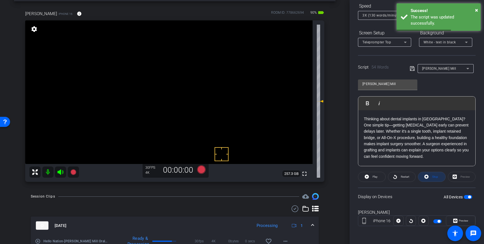
click at [433, 178] on span "Stop" at bounding box center [436, 176] width 6 height 3
click at [467, 196] on span "button" at bounding box center [468, 197] width 8 height 4
click at [467, 196] on span "button" at bounding box center [465, 197] width 3 height 3
click at [413, 69] on icon at bounding box center [412, 68] width 4 height 4
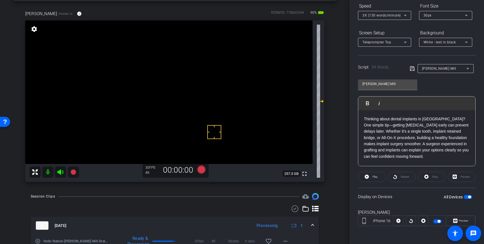
scroll to position [24, 0]
click at [204, 169] on icon at bounding box center [201, 169] width 8 height 8
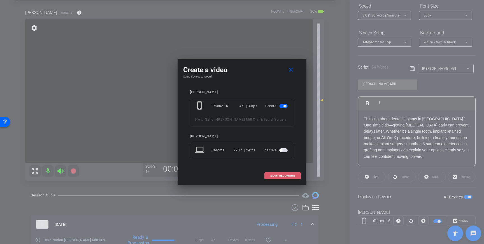
click at [276, 173] on span at bounding box center [283, 175] width 36 height 13
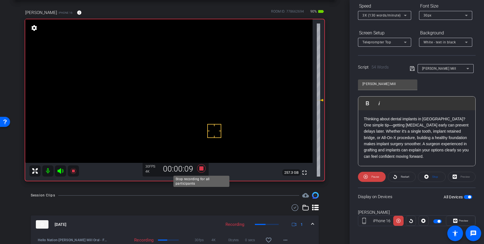
click at [204, 167] on icon at bounding box center [201, 169] width 13 height 10
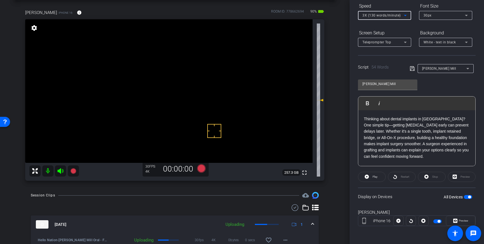
click at [403, 16] on icon at bounding box center [405, 15] width 7 height 7
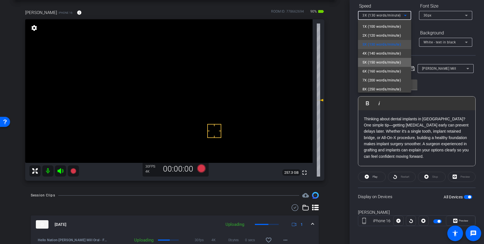
click at [378, 60] on span "5X (150 words/minute)" at bounding box center [382, 62] width 39 height 7
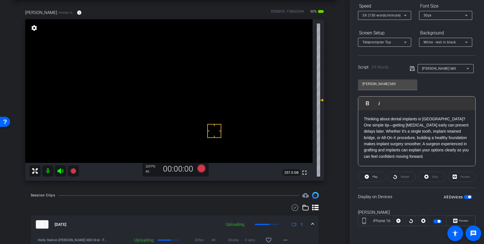
click at [412, 69] on icon at bounding box center [412, 68] width 5 height 7
click at [200, 170] on icon at bounding box center [201, 169] width 8 height 8
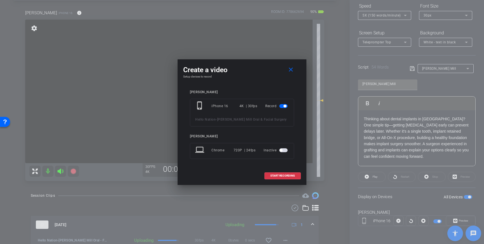
scroll to position [25, 0]
drag, startPoint x: 278, startPoint y: 173, endPoint x: 332, endPoint y: 137, distance: 64.1
click at [278, 173] on span at bounding box center [283, 175] width 36 height 13
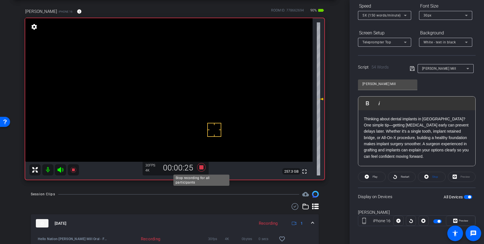
click at [201, 167] on icon at bounding box center [201, 167] width 8 height 8
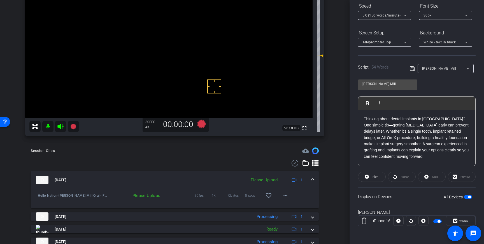
scroll to position [70, 0]
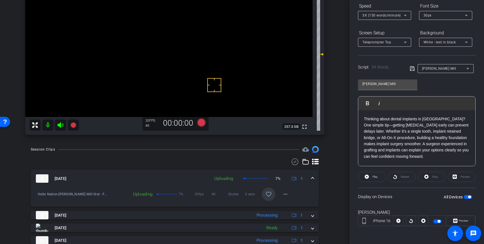
click at [269, 193] on mat-icon "favorite_border" at bounding box center [268, 194] width 7 height 7
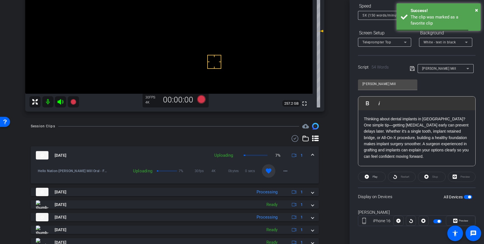
scroll to position [102, 0]
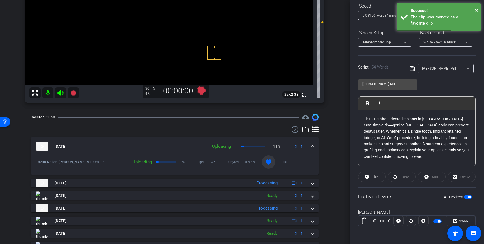
click at [313, 147] on span at bounding box center [313, 147] width 2 height 6
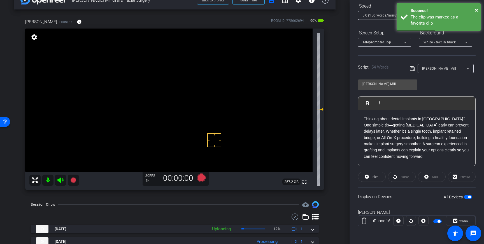
scroll to position [0, 0]
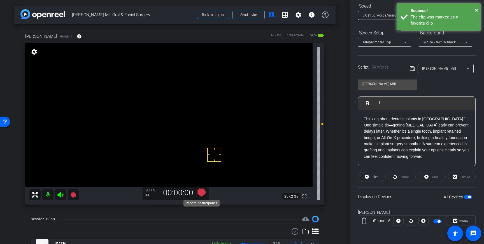
click at [200, 191] on icon at bounding box center [201, 192] width 8 height 8
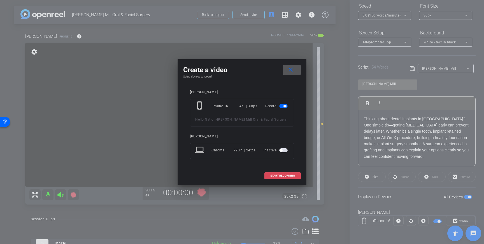
click at [279, 177] on span "START RECORDING" at bounding box center [283, 176] width 25 height 3
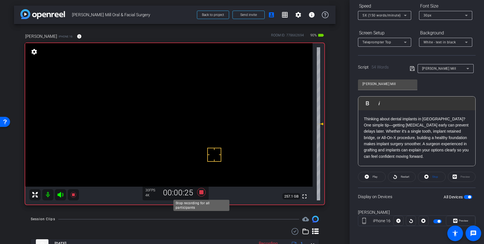
click at [201, 192] on icon at bounding box center [201, 192] width 8 height 8
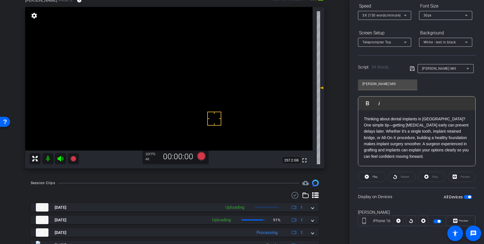
scroll to position [42, 0]
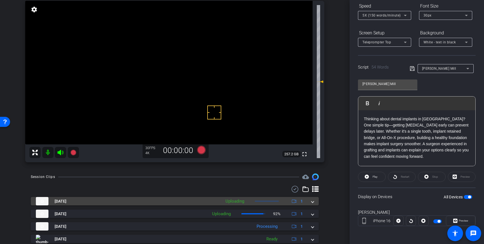
click at [310, 202] on div "Aug 21, 2025 Uploading 1" at bounding box center [174, 201] width 276 height 8
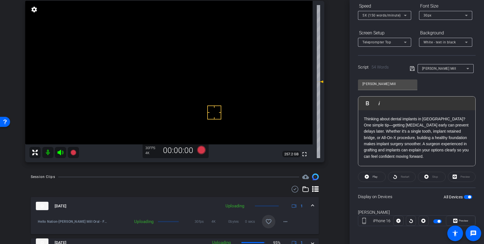
click at [313, 207] on span at bounding box center [313, 207] width 2 height 6
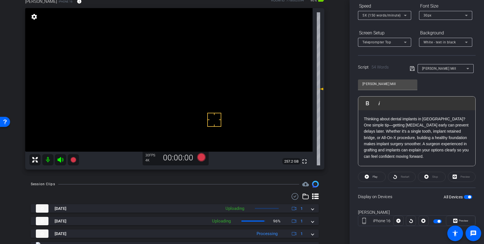
scroll to position [22, 0]
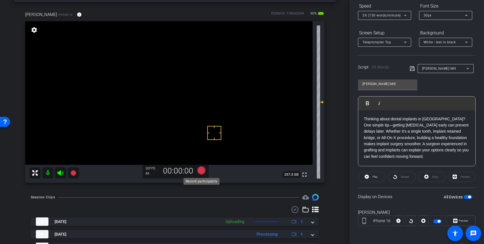
click at [201, 170] on icon at bounding box center [201, 171] width 8 height 8
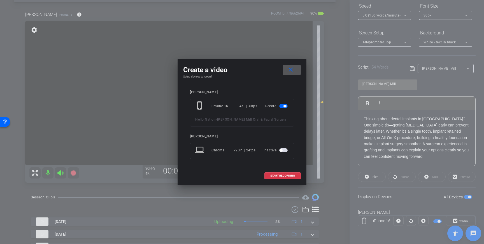
click at [286, 175] on span "START RECORDING" at bounding box center [283, 176] width 25 height 3
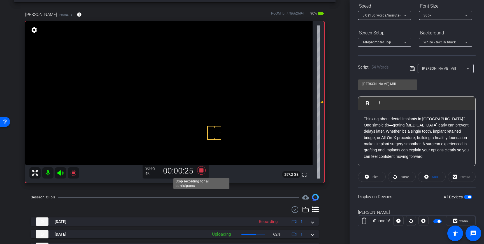
click at [201, 171] on icon at bounding box center [201, 171] width 8 height 8
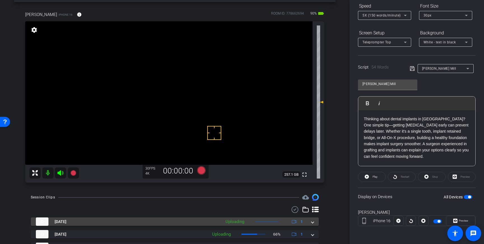
click at [313, 223] on span at bounding box center [313, 222] width 2 height 6
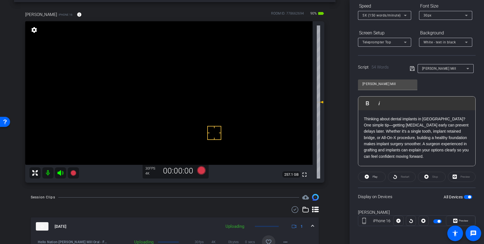
click at [269, 238] on span at bounding box center [268, 242] width 13 height 13
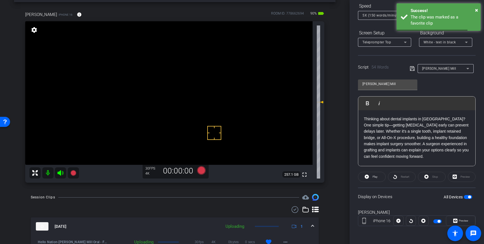
click at [313, 225] on span at bounding box center [313, 227] width 2 height 6
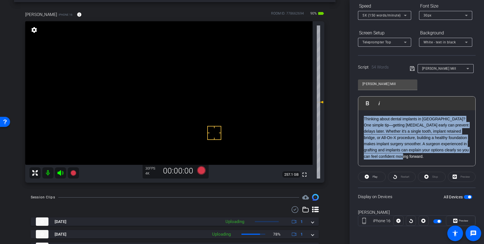
drag, startPoint x: 435, startPoint y: 158, endPoint x: 364, endPoint y: 121, distance: 80.9
click at [364, 121] on div "Thinking about dental implants in Dacula? One simple tip—getting bone grafting …" at bounding box center [417, 138] width 117 height 56
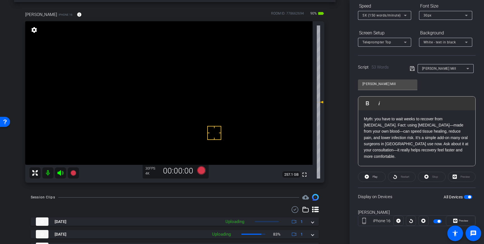
click at [413, 69] on icon at bounding box center [412, 68] width 4 height 4
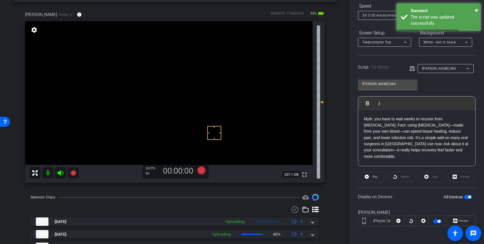
click at [470, 198] on span "button" at bounding box center [469, 197] width 3 height 3
click at [470, 197] on span "button" at bounding box center [468, 197] width 8 height 4
drag, startPoint x: 411, startPoint y: 68, endPoint x: 416, endPoint y: 80, distance: 12.7
click at [411, 68] on icon at bounding box center [412, 68] width 4 height 4
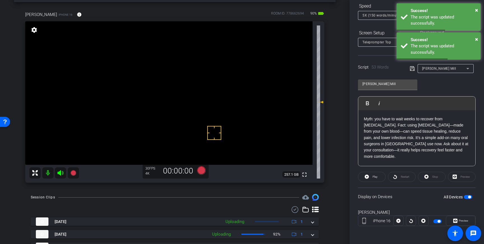
click at [371, 16] on span "5X (150 words/minute)" at bounding box center [382, 15] width 38 height 4
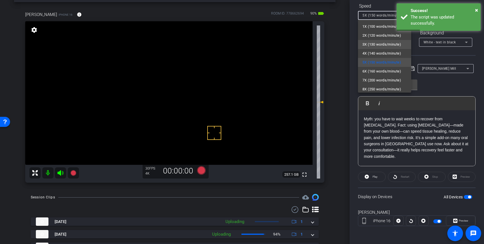
click at [374, 42] on span "3X (130 words/minute)" at bounding box center [382, 44] width 39 height 7
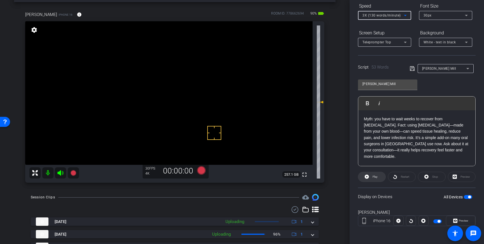
click at [376, 177] on span "Play" at bounding box center [375, 176] width 5 height 3
click at [429, 175] on span at bounding box center [432, 176] width 27 height 13
click at [403, 17] on icon at bounding box center [405, 15] width 7 height 7
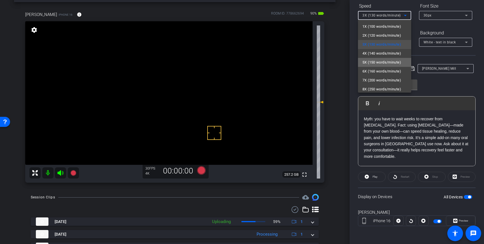
click at [387, 64] on span "5X (150 words/minute)" at bounding box center [382, 62] width 39 height 7
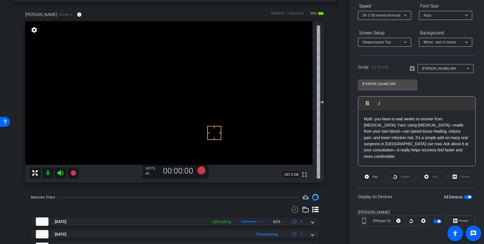
click at [413, 68] on icon at bounding box center [412, 68] width 5 height 7
click at [372, 178] on span "Play" at bounding box center [374, 177] width 6 height 8
click at [439, 178] on span at bounding box center [432, 176] width 27 height 13
click at [202, 172] on icon at bounding box center [201, 171] width 8 height 8
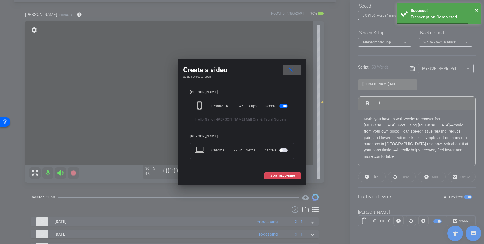
click at [280, 175] on span "START RECORDING" at bounding box center [283, 176] width 25 height 3
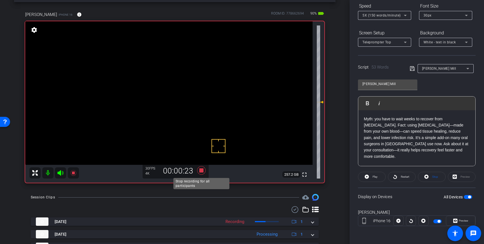
click at [202, 172] on icon at bounding box center [201, 171] width 8 height 8
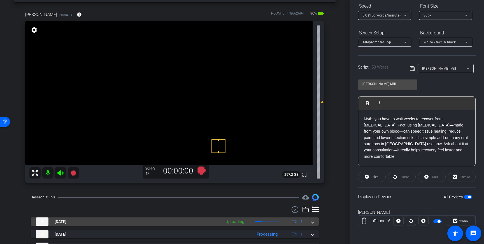
click at [309, 224] on div "Aug 21, 2025 Uploading 1" at bounding box center [174, 222] width 276 height 8
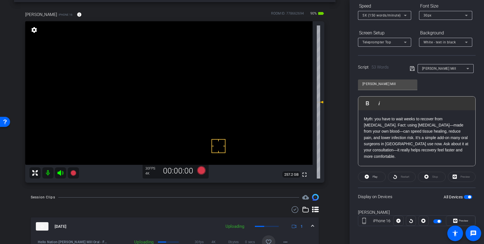
click at [271, 239] on mat-icon "favorite_border" at bounding box center [268, 242] width 7 height 7
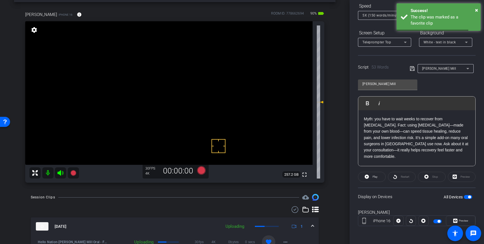
click at [314, 227] on mat-expansion-panel-header "Aug 21, 2025 Uploading 1" at bounding box center [175, 227] width 288 height 18
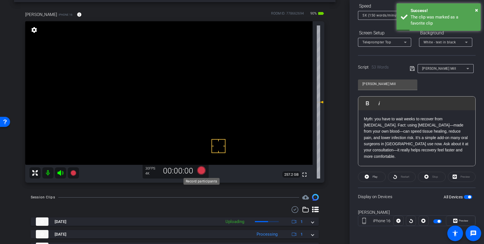
click at [202, 170] on icon at bounding box center [201, 171] width 8 height 8
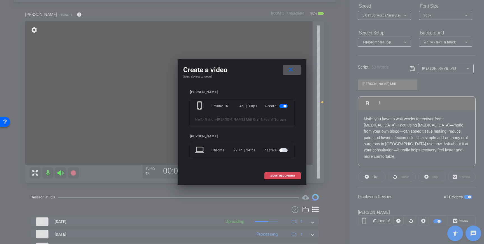
click at [290, 175] on span "START RECORDING" at bounding box center [283, 176] width 25 height 3
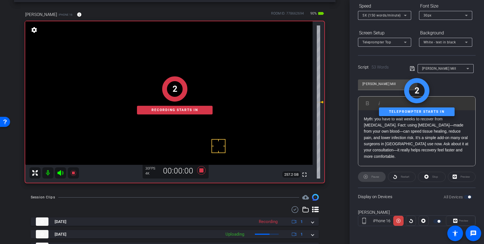
scroll to position [0, 0]
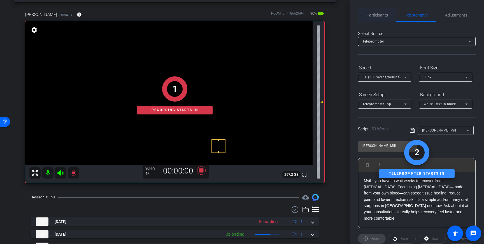
click at [369, 20] on span "Participants" at bounding box center [377, 14] width 21 height 13
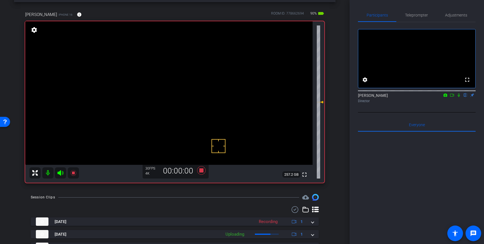
drag, startPoint x: 459, startPoint y: 102, endPoint x: 460, endPoint y: 107, distance: 5.0
click at [459, 97] on icon at bounding box center [459, 95] width 4 height 4
click at [459, 97] on icon at bounding box center [459, 96] width 3 height 4
click at [407, 18] on span "Teleprompter" at bounding box center [416, 14] width 23 height 13
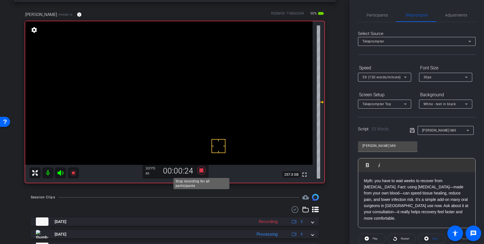
click at [201, 172] on icon at bounding box center [201, 171] width 8 height 8
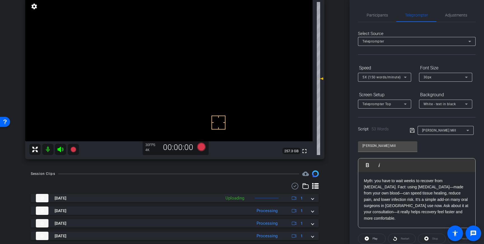
scroll to position [54, 0]
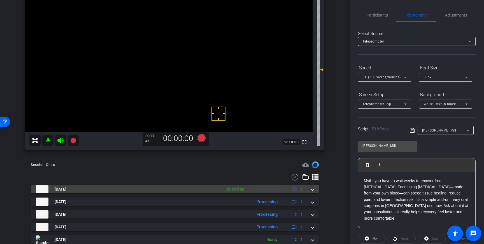
click at [313, 191] on span at bounding box center [313, 190] width 2 height 6
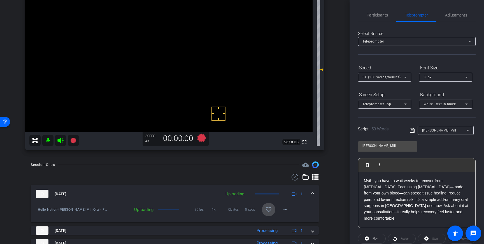
click at [275, 208] on span at bounding box center [268, 209] width 13 height 13
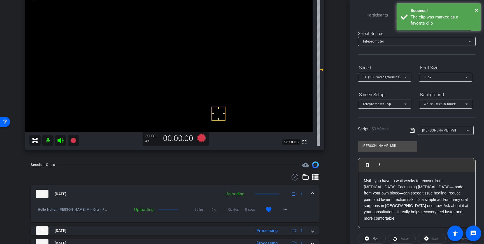
click at [317, 194] on mat-expansion-panel-header "Aug 21, 2025 Uploading 1" at bounding box center [175, 194] width 288 height 18
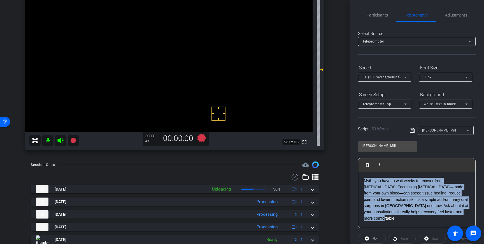
drag, startPoint x: 441, startPoint y: 214, endPoint x: 361, endPoint y: 182, distance: 86.2
click at [361, 182] on div "Myth: you have to wait weeks to recover from oral surgery. Fact: using platelet…" at bounding box center [417, 200] width 117 height 56
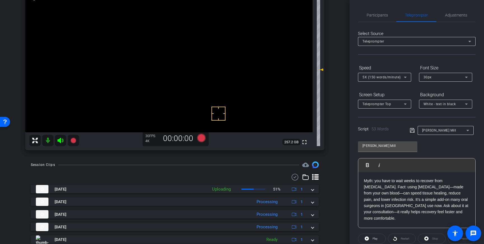
scroll to position [6, 0]
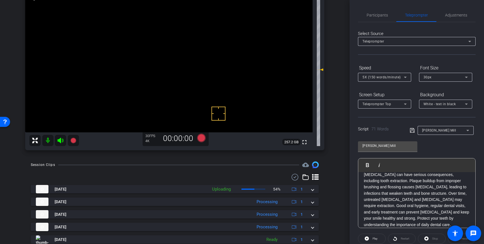
drag, startPoint x: 413, startPoint y: 130, endPoint x: 436, endPoint y: 135, distance: 23.4
click at [413, 130] on icon at bounding box center [412, 130] width 5 height 7
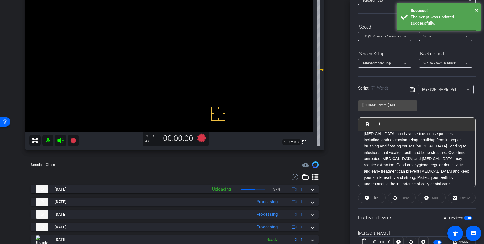
scroll to position [62, 0]
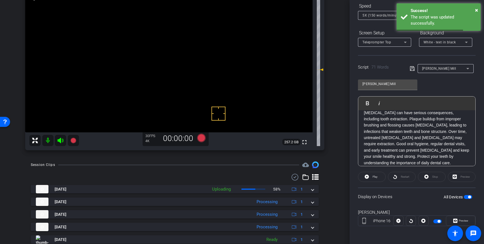
click at [470, 198] on span "button" at bounding box center [469, 197] width 3 height 3
drag, startPoint x: 470, startPoint y: 198, endPoint x: 468, endPoint y: 194, distance: 4.9
click at [470, 198] on span "button" at bounding box center [468, 197] width 8 height 4
click at [411, 68] on icon at bounding box center [412, 68] width 5 height 7
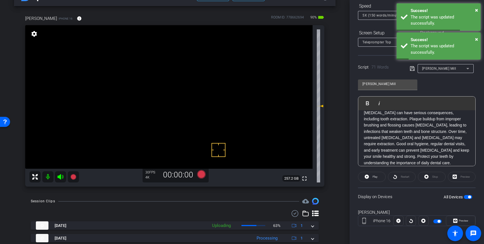
scroll to position [17, 0]
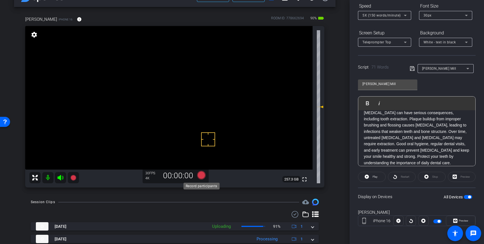
click at [204, 177] on icon at bounding box center [201, 175] width 8 height 8
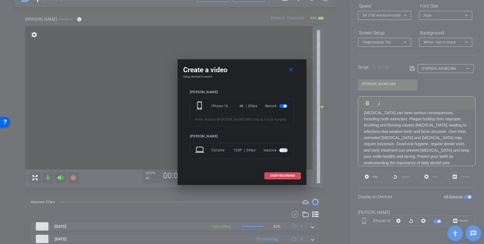
drag, startPoint x: 278, startPoint y: 177, endPoint x: 316, endPoint y: 151, distance: 46.6
click at [278, 177] on span "START RECORDING" at bounding box center [283, 176] width 25 height 3
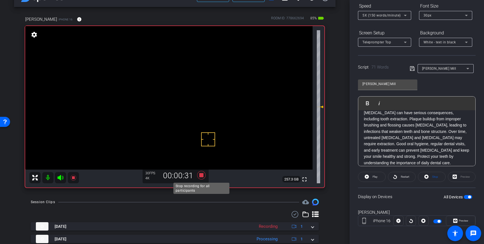
click at [203, 175] on icon at bounding box center [201, 175] width 8 height 8
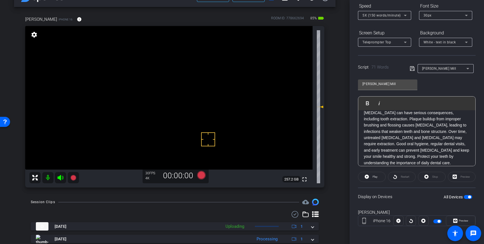
scroll to position [49, 0]
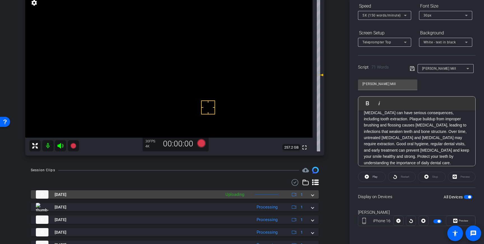
click at [311, 196] on div "Aug 21, 2025 Uploading 1" at bounding box center [174, 195] width 276 height 8
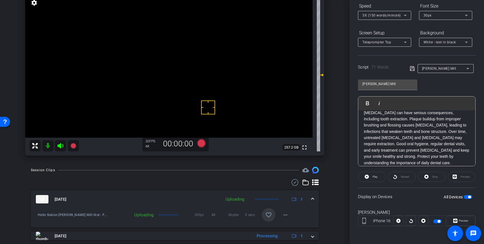
click at [267, 219] on span at bounding box center [268, 215] width 13 height 13
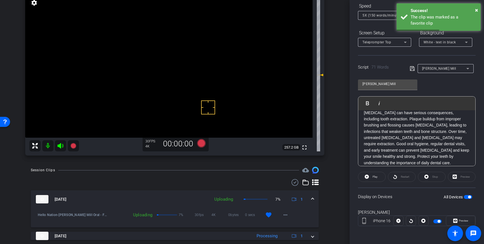
scroll to position [49, 0]
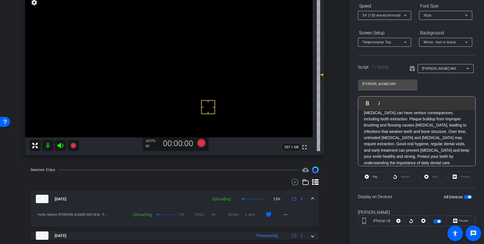
click at [470, 197] on span "button" at bounding box center [469, 197] width 3 height 3
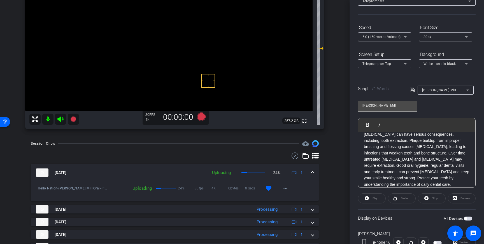
scroll to position [0, 0]
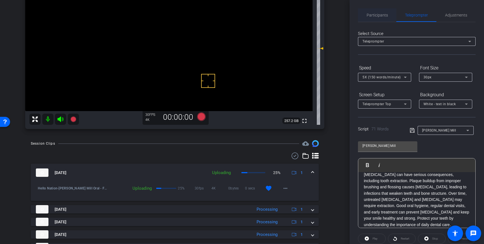
click at [378, 15] on span "Participants" at bounding box center [377, 15] width 21 height 4
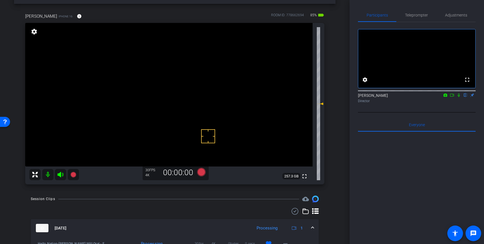
scroll to position [20, 0]
